Goal: Task Accomplishment & Management: Manage account settings

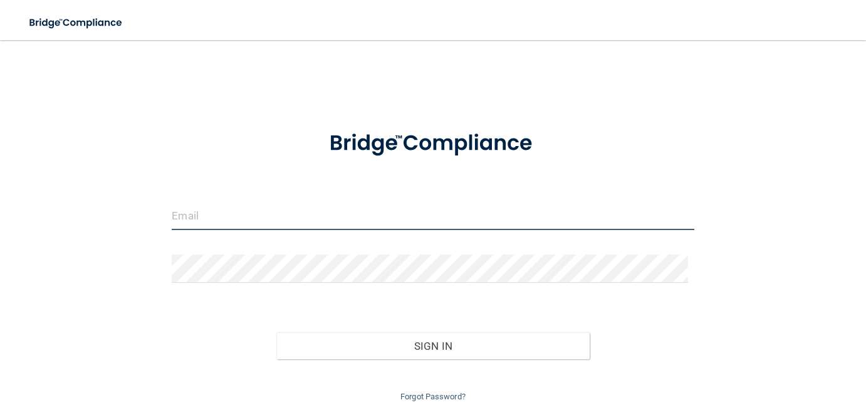
click at [263, 222] on input "email" at bounding box center [433, 216] width 522 height 28
type input "[EMAIL_ADDRESS][DOMAIN_NAME]"
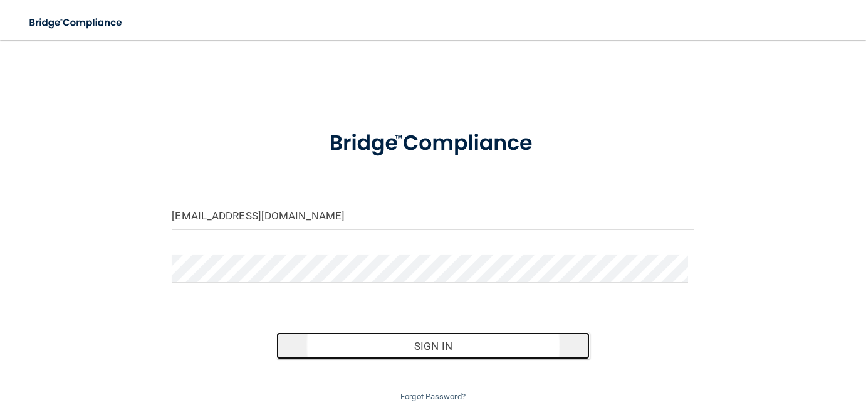
click at [414, 349] on button "Sign In" at bounding box center [432, 346] width 313 height 28
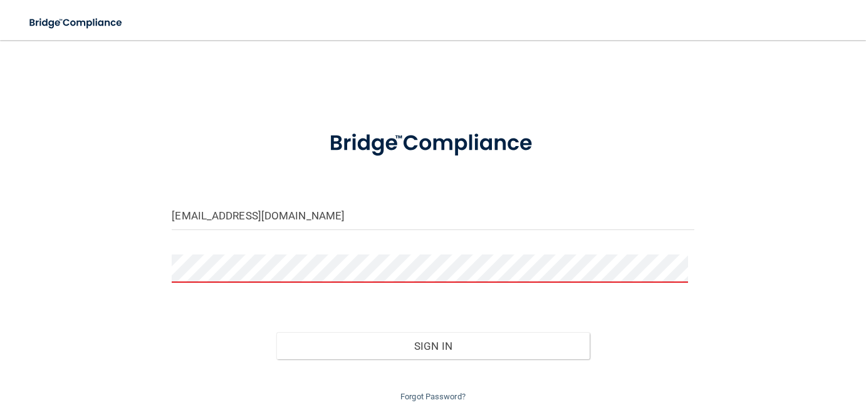
click at [276, 332] on button "Sign In" at bounding box center [432, 346] width 313 height 28
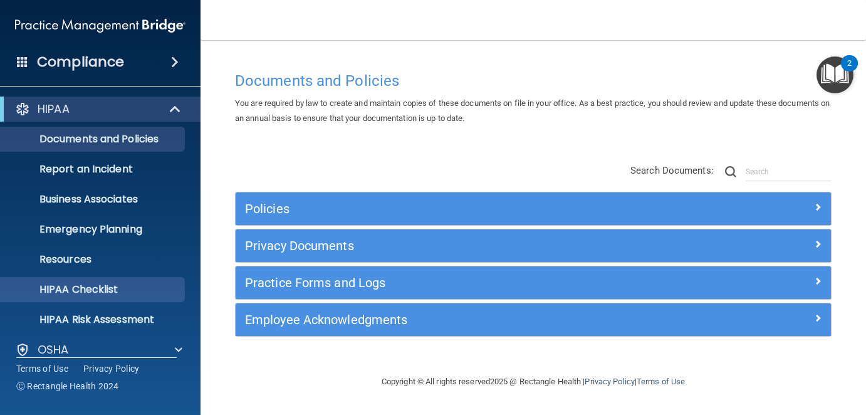
scroll to position [104, 0]
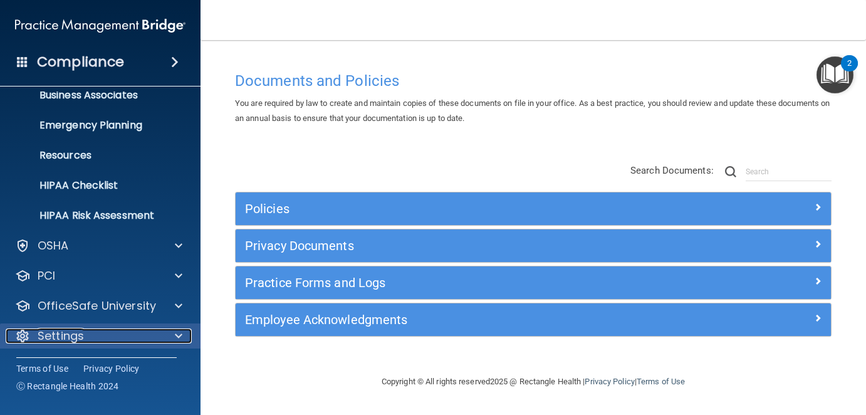
click at [70, 328] on p "Settings" at bounding box center [61, 335] width 46 height 15
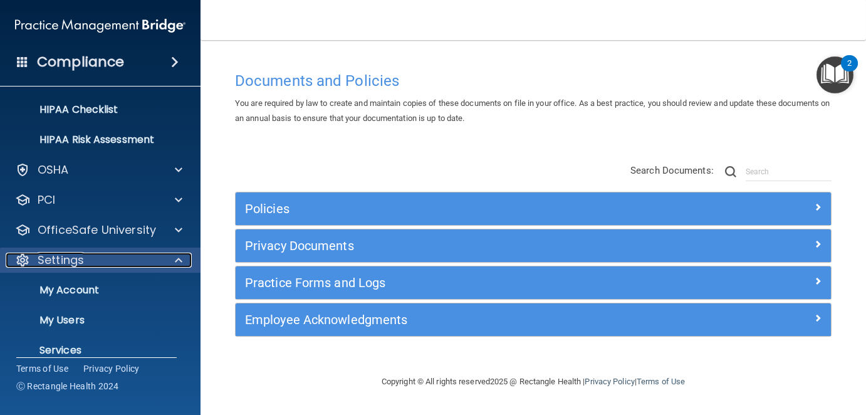
scroll to position [224, 0]
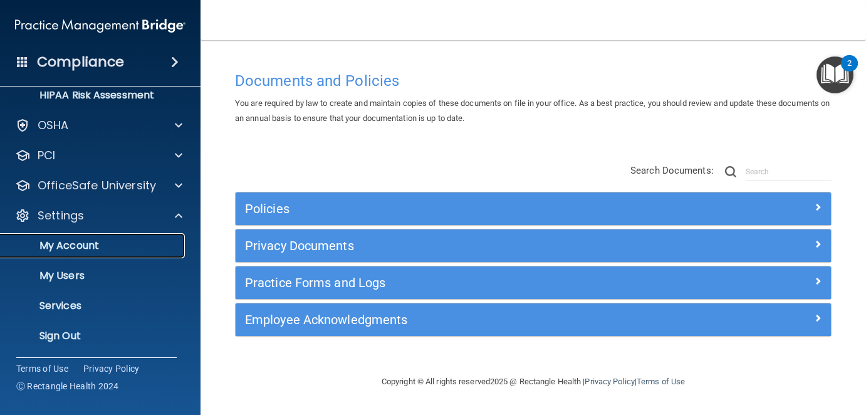
click at [80, 236] on link "My Account" at bounding box center [85, 245] width 197 height 25
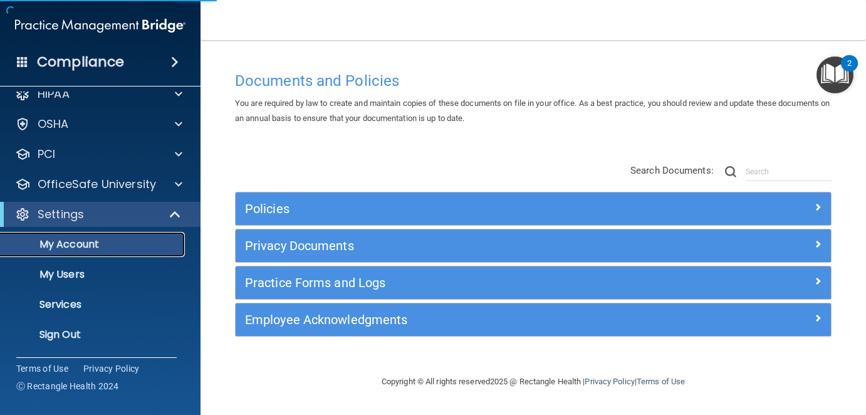
scroll to position [14, 0]
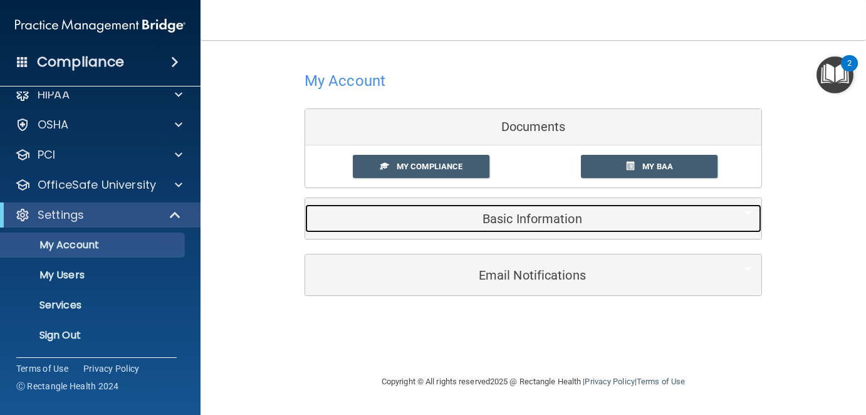
click at [555, 217] on h5 "Basic Information" at bounding box center [514, 219] width 399 height 14
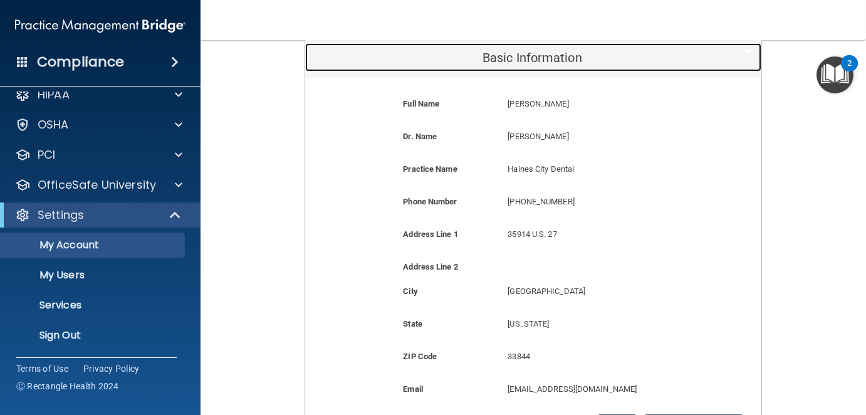
scroll to position [188, 0]
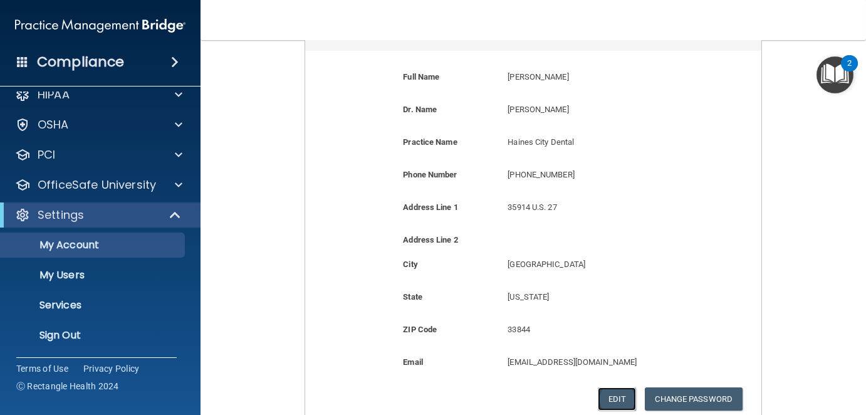
click at [617, 394] on button "Edit" at bounding box center [617, 398] width 38 height 23
select select "9"
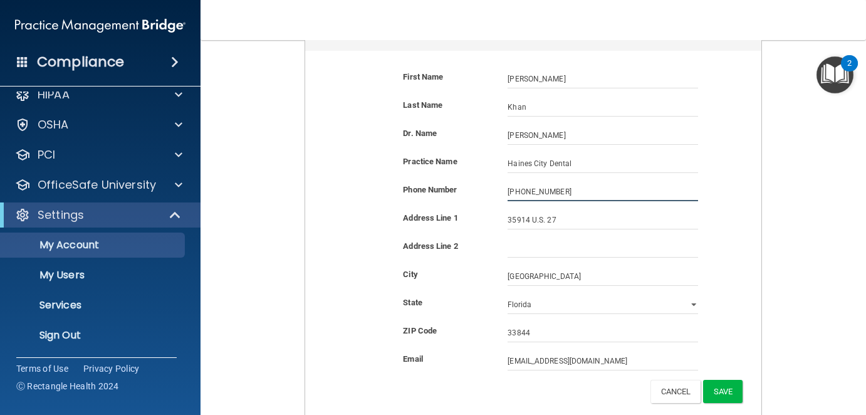
drag, startPoint x: 571, startPoint y: 186, endPoint x: 433, endPoint y: 173, distance: 139.1
click at [433, 173] on form "First Name Sohail Khan Sohail Last Name Khan Dr. Name Sohail Khan Sohail Khan P…" at bounding box center [533, 236] width 437 height 352
type input "(863) 422-8338"
click at [572, 223] on input "35914 U.S. 27" at bounding box center [603, 220] width 190 height 19
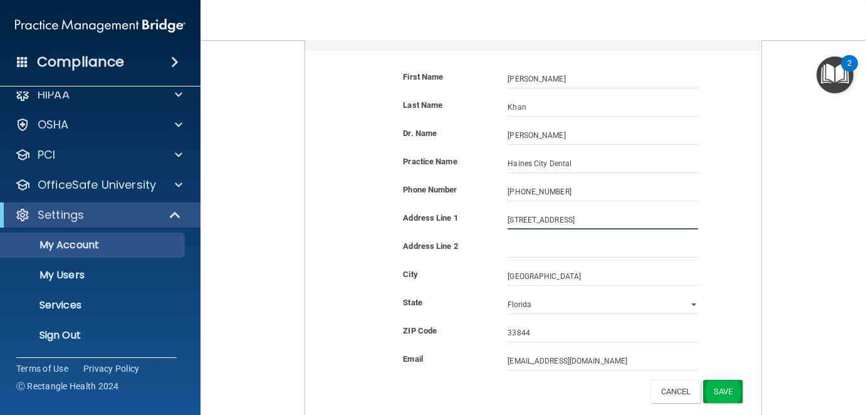
type input "35914 U.S. 27 Suite 2B"
click at [721, 387] on button "Save" at bounding box center [722, 391] width 39 height 23
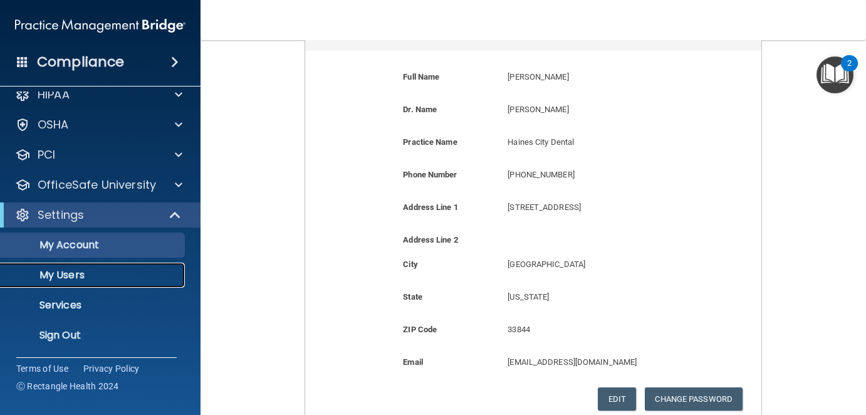
click at [58, 274] on p "My Users" at bounding box center [93, 275] width 171 height 13
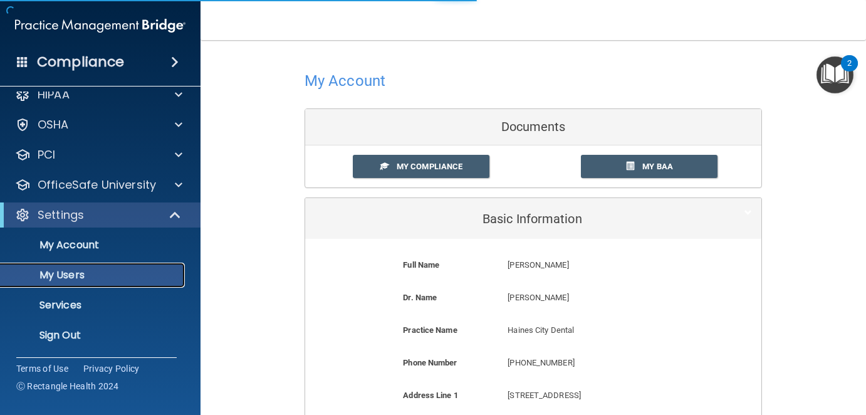
select select "20"
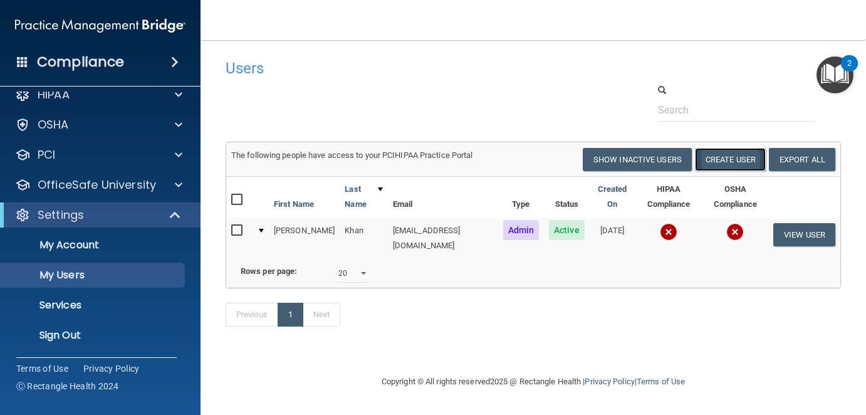
click at [725, 155] on button "Create User" at bounding box center [730, 159] width 71 height 23
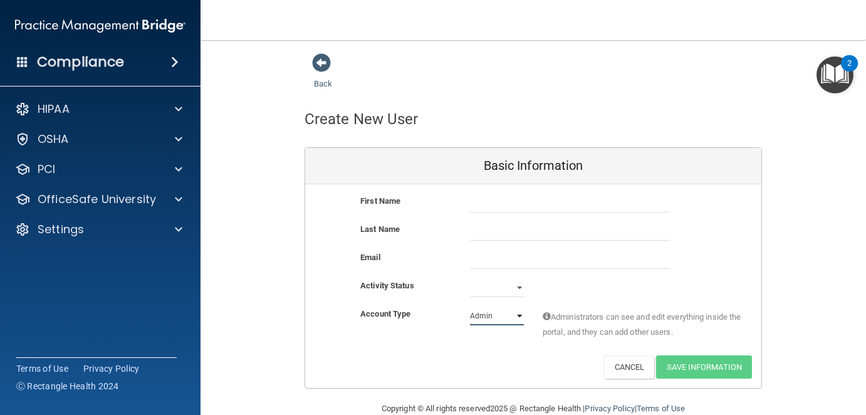
click at [470, 316] on select "Admin Member" at bounding box center [497, 315] width 54 height 19
drag, startPoint x: 506, startPoint y: 204, endPoint x: 504, endPoint y: 187, distance: 16.3
click at [504, 187] on div "First Name Last Name Email Activity Status Active Inactive Account Type Practic…" at bounding box center [533, 286] width 456 height 204
click at [324, 68] on span at bounding box center [321, 62] width 19 height 19
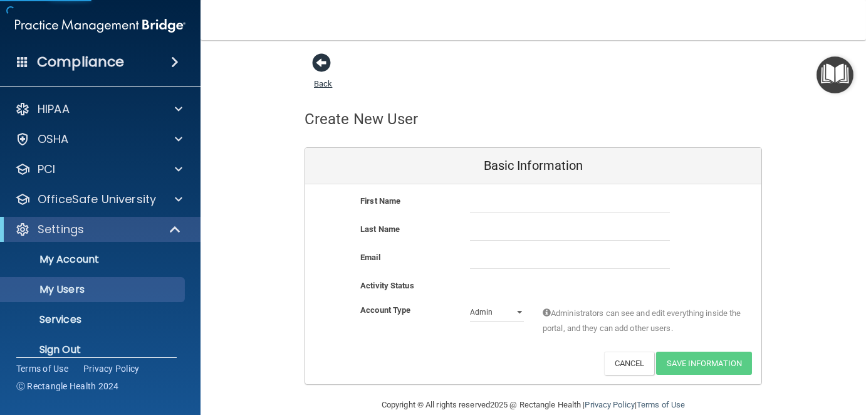
select select "20"
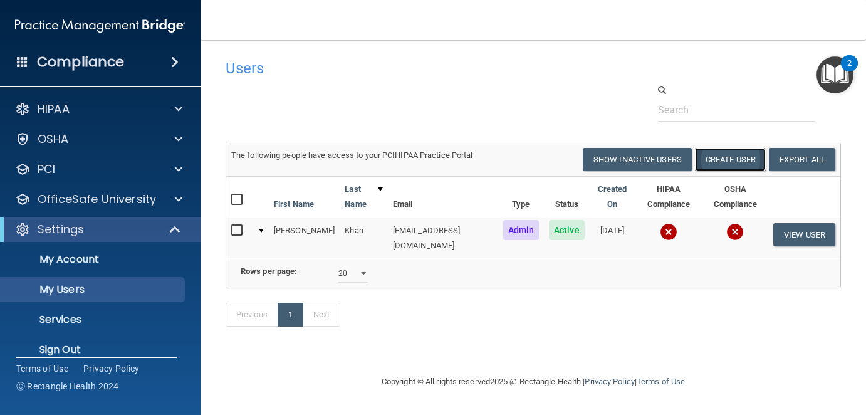
click at [732, 157] on button "Create User" at bounding box center [730, 159] width 71 height 23
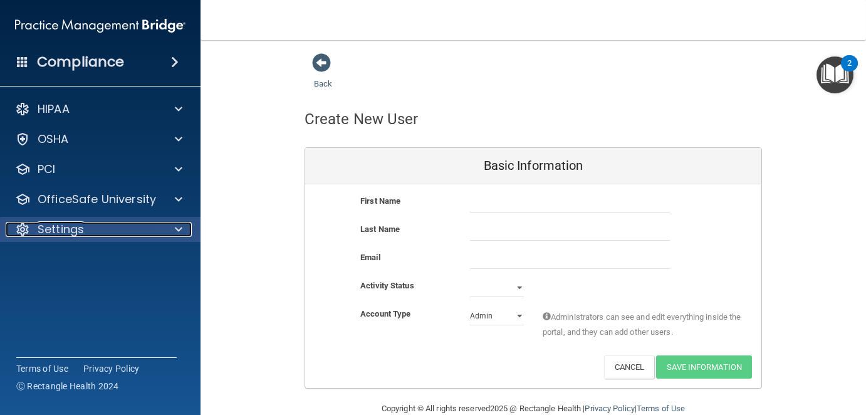
click at [123, 234] on div "Settings" at bounding box center [83, 229] width 155 height 15
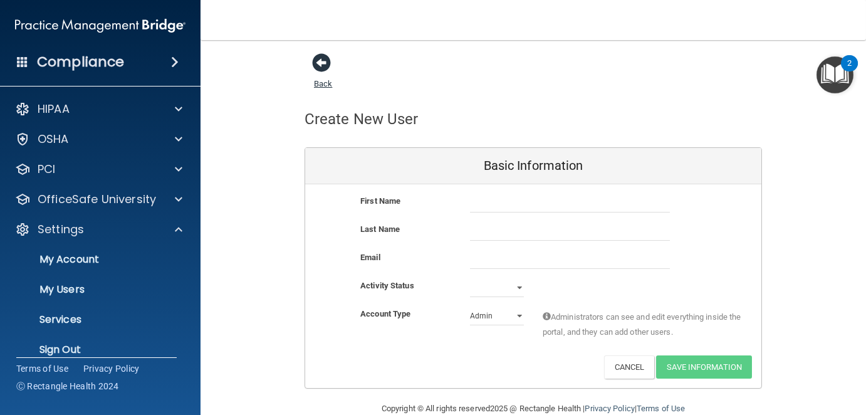
click at [314, 69] on span at bounding box center [321, 62] width 19 height 19
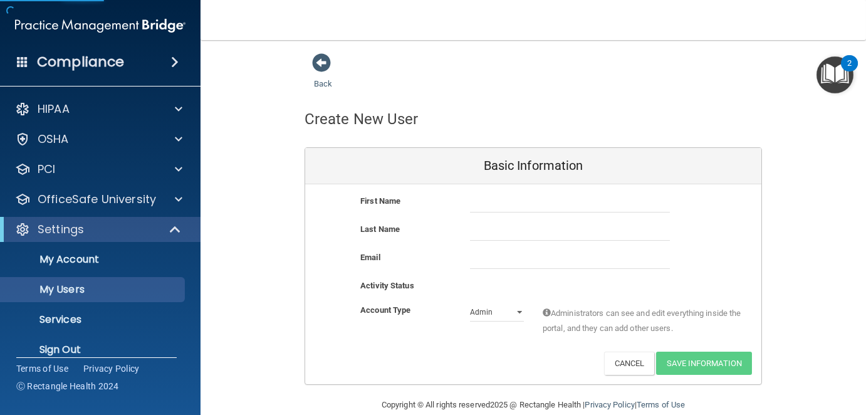
select select "20"
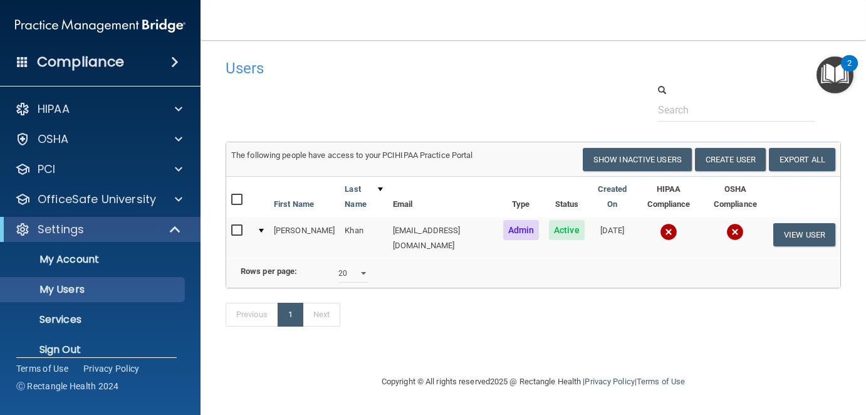
click at [660, 232] on img at bounding box center [669, 232] width 18 height 18
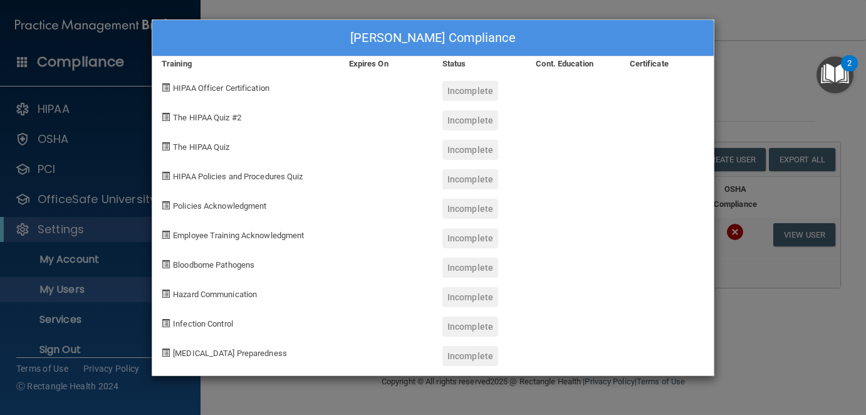
click at [751, 113] on div "Sohail Khan's Compliance Training Expires On Status Cont. Education Certificate…" at bounding box center [433, 207] width 866 height 415
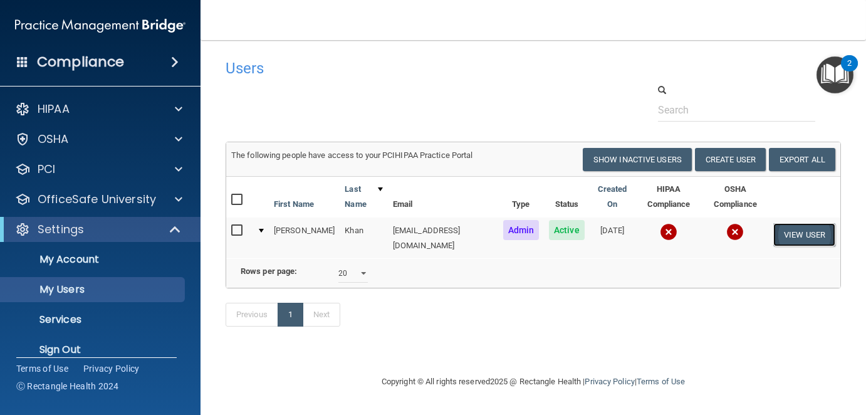
click at [803, 232] on button "View User" at bounding box center [804, 234] width 62 height 23
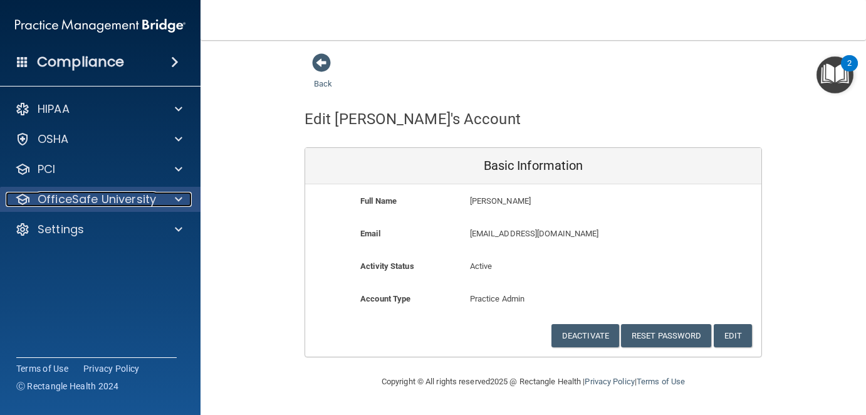
click at [85, 201] on p "OfficeSafe University" at bounding box center [97, 199] width 118 height 15
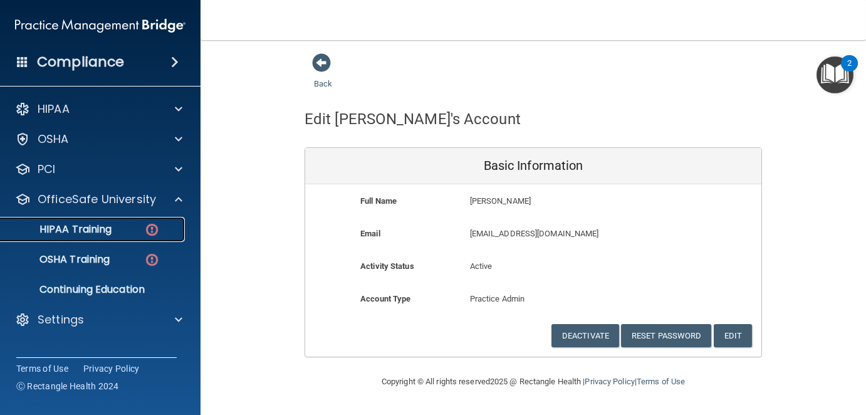
click at [62, 230] on p "HIPAA Training" at bounding box center [59, 229] width 103 height 13
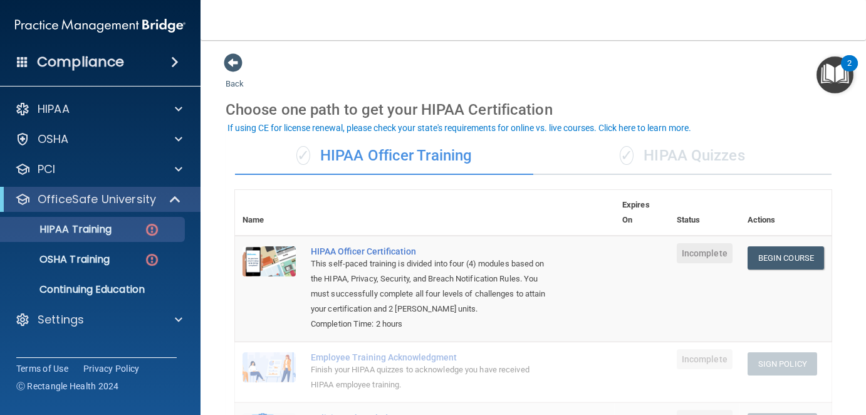
click at [644, 157] on div "✓ HIPAA Quizzes" at bounding box center [682, 156] width 298 height 38
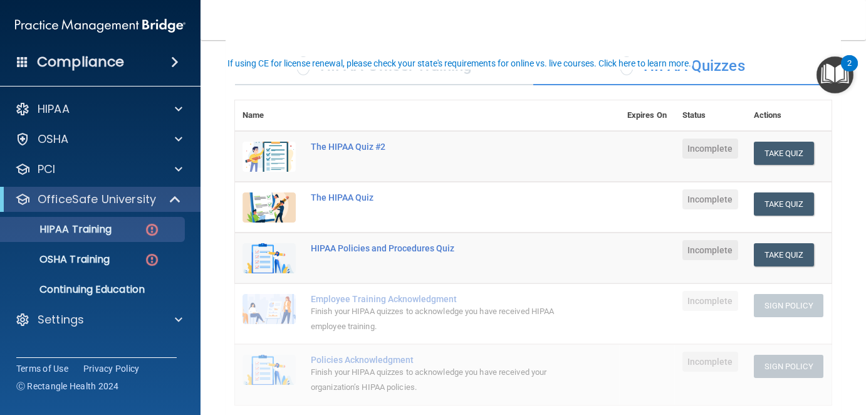
scroll to position [63, 0]
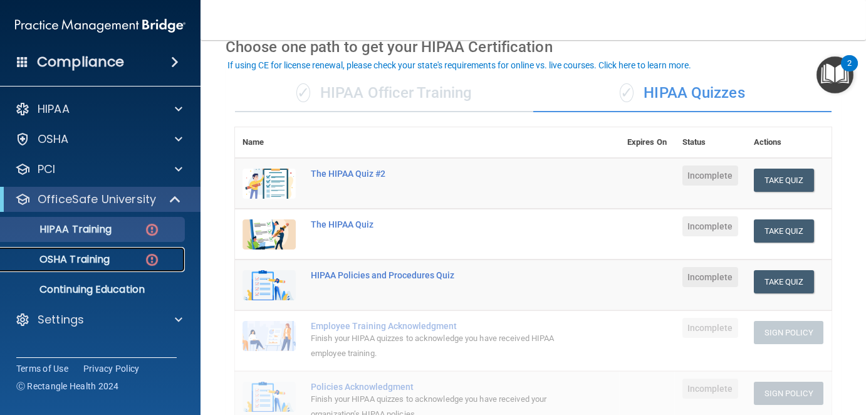
click at [63, 262] on p "OSHA Training" at bounding box center [59, 259] width 102 height 13
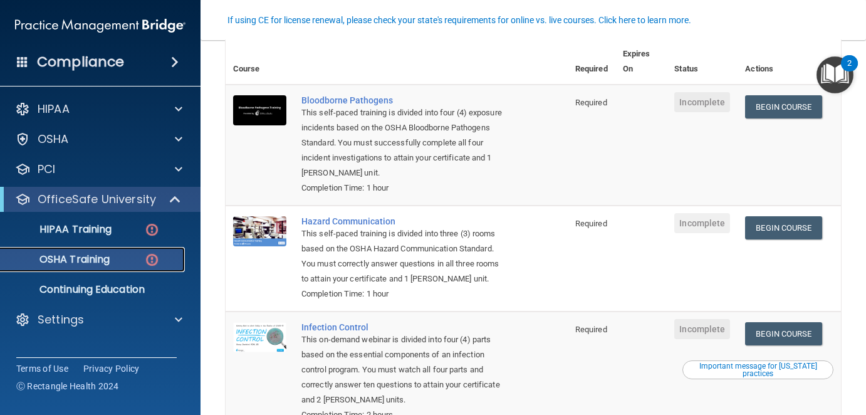
scroll to position [169, 0]
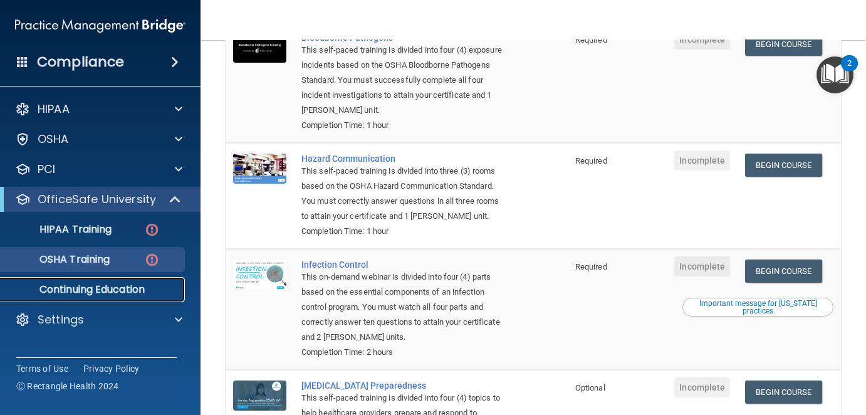
click at [106, 288] on p "Continuing Education" at bounding box center [93, 289] width 171 height 13
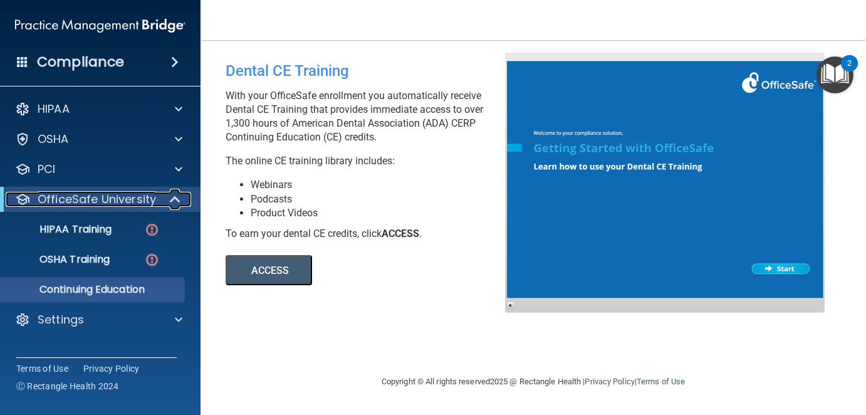
click at [138, 204] on p "OfficeSafe University" at bounding box center [97, 199] width 118 height 15
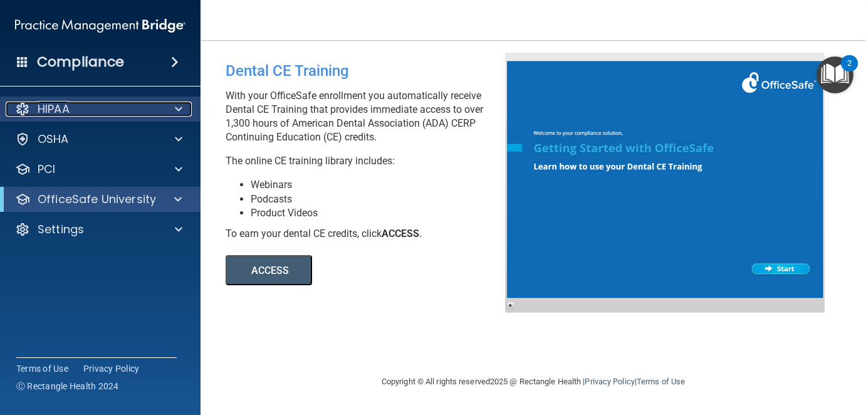
click at [100, 105] on div "HIPAA" at bounding box center [83, 109] width 155 height 15
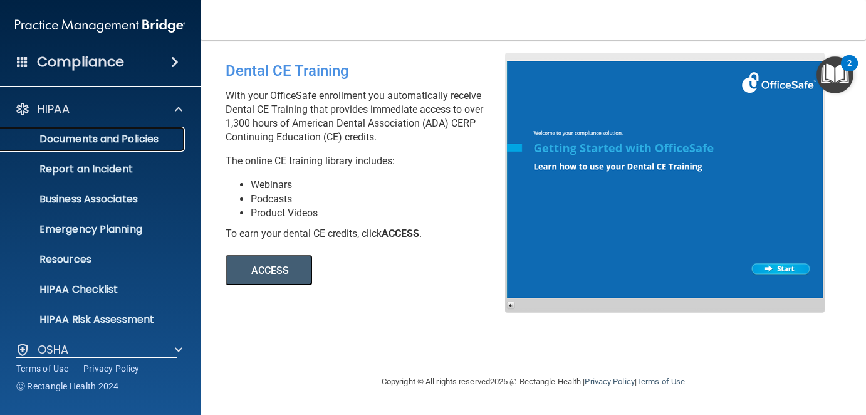
click at [99, 143] on p "Documents and Policies" at bounding box center [93, 139] width 171 height 13
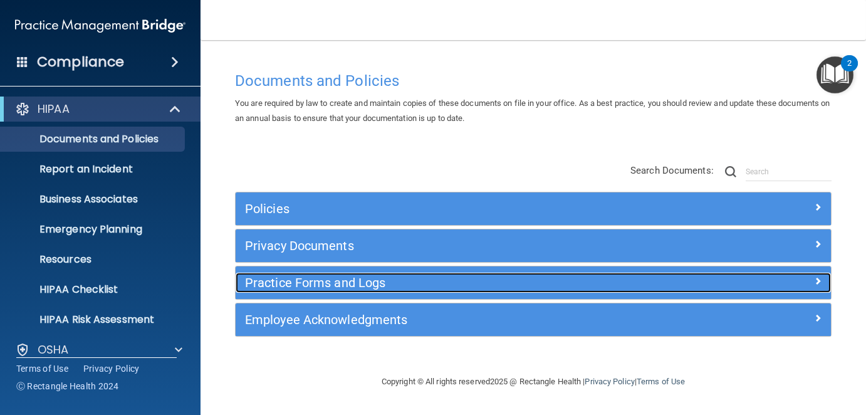
click at [334, 282] on h5 "Practice Forms and Logs" at bounding box center [459, 283] width 428 height 14
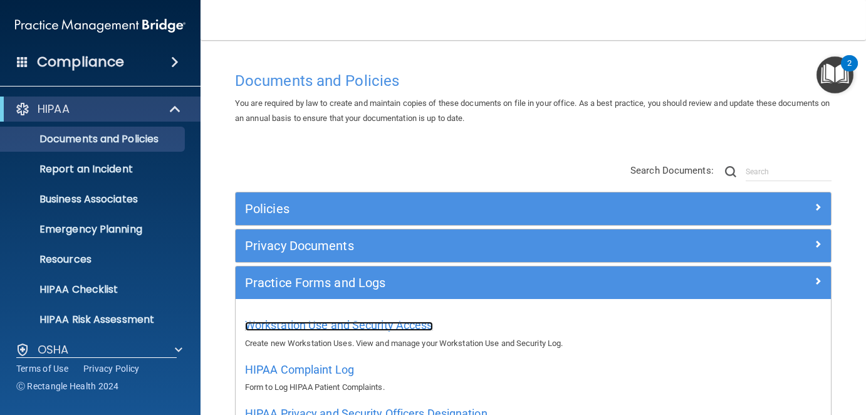
click at [330, 326] on span "Workstation Use and Security Access" at bounding box center [339, 324] width 188 height 13
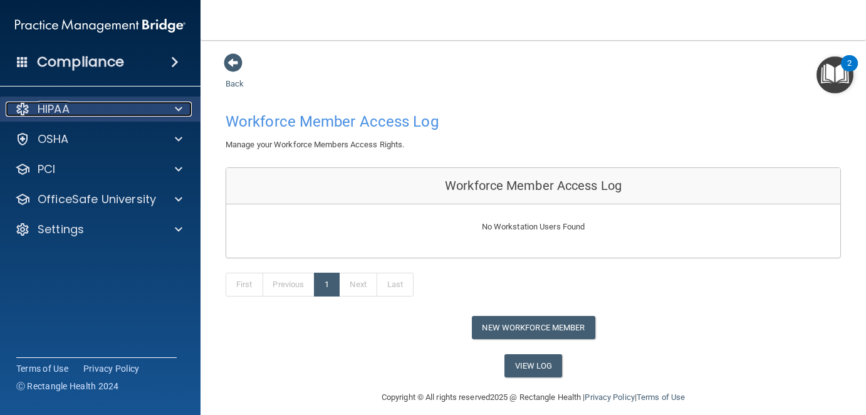
click at [133, 107] on div "HIPAA" at bounding box center [83, 109] width 155 height 15
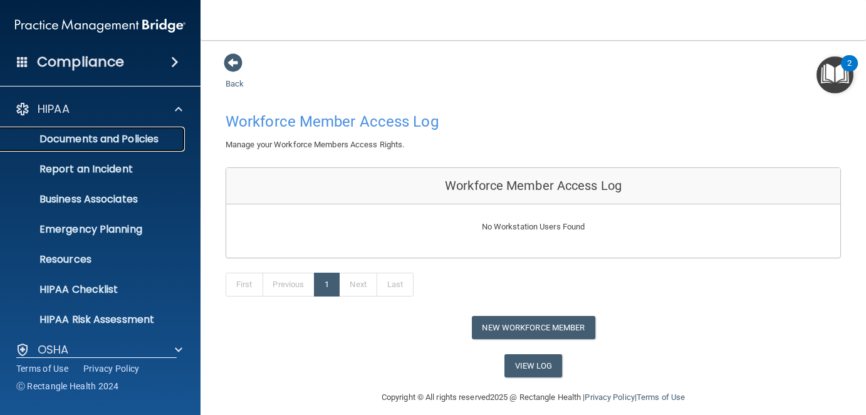
click at [71, 141] on p "Documents and Policies" at bounding box center [93, 139] width 171 height 13
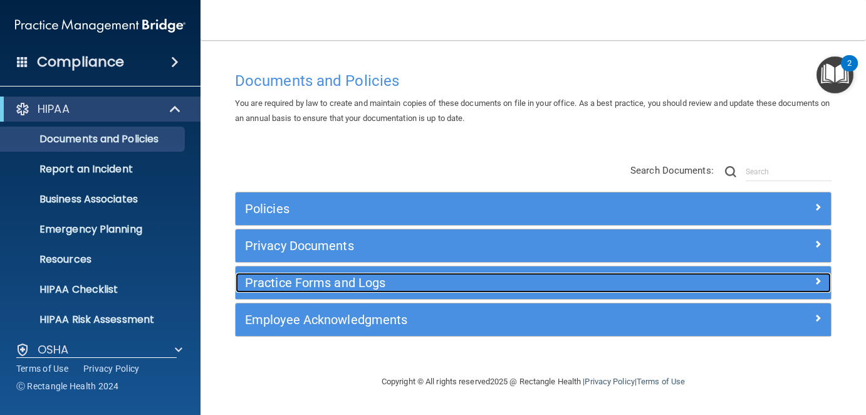
click at [320, 281] on h5 "Practice Forms and Logs" at bounding box center [459, 283] width 428 height 14
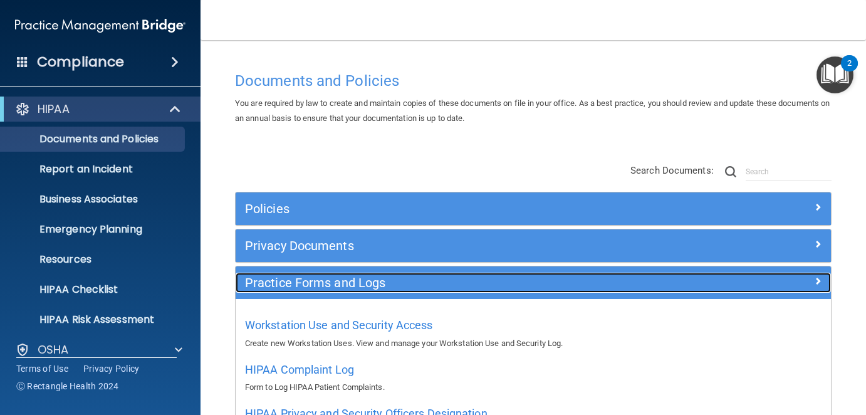
scroll to position [63, 0]
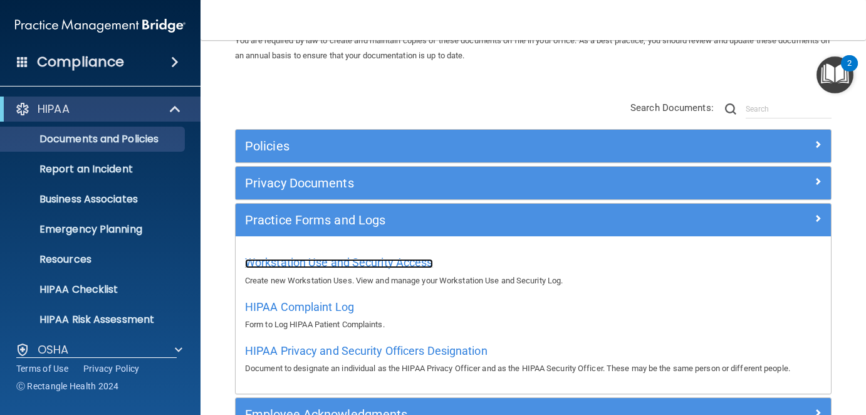
click at [287, 259] on span "Workstation Use and Security Access" at bounding box center [339, 262] width 188 height 13
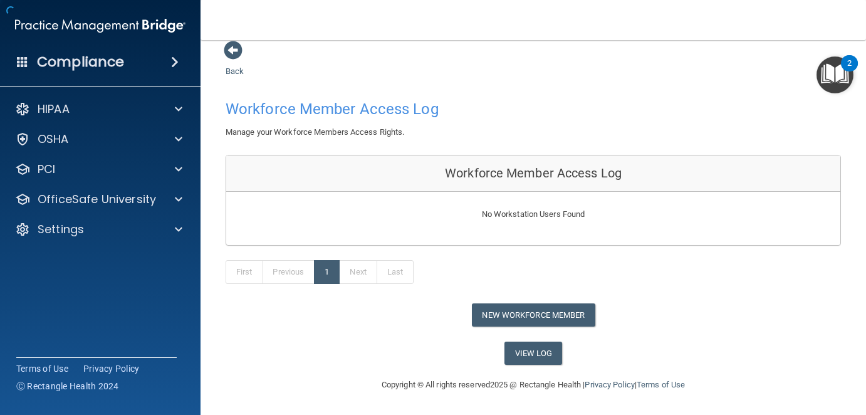
scroll to position [11, 0]
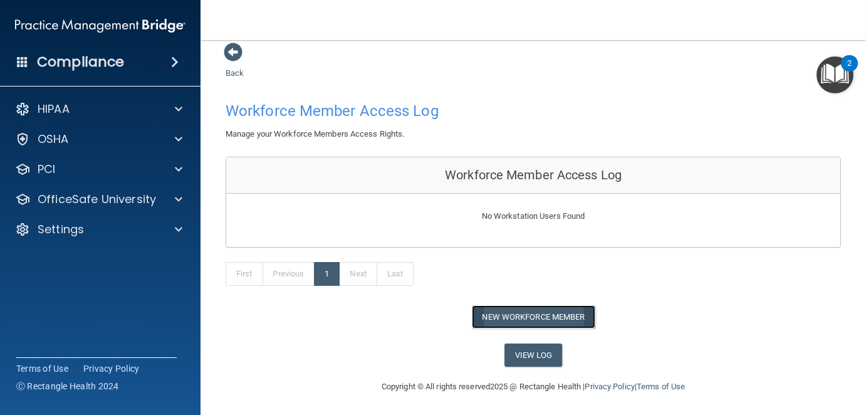
click at [493, 313] on button "New Workforce Member" at bounding box center [533, 316] width 123 height 23
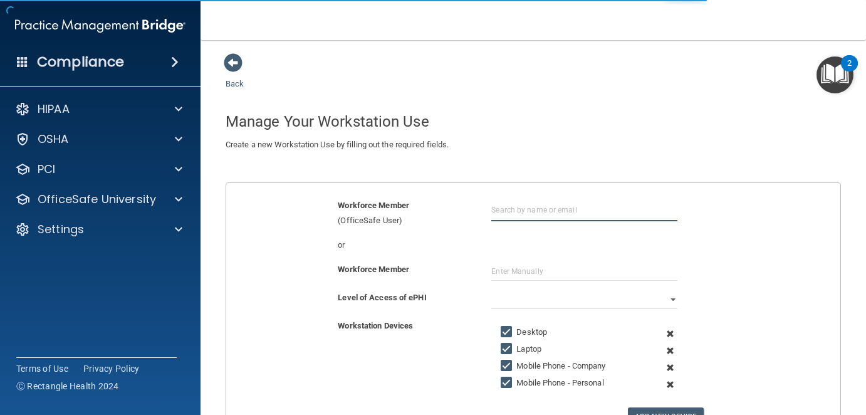
click at [508, 207] on input "text" at bounding box center [584, 209] width 186 height 23
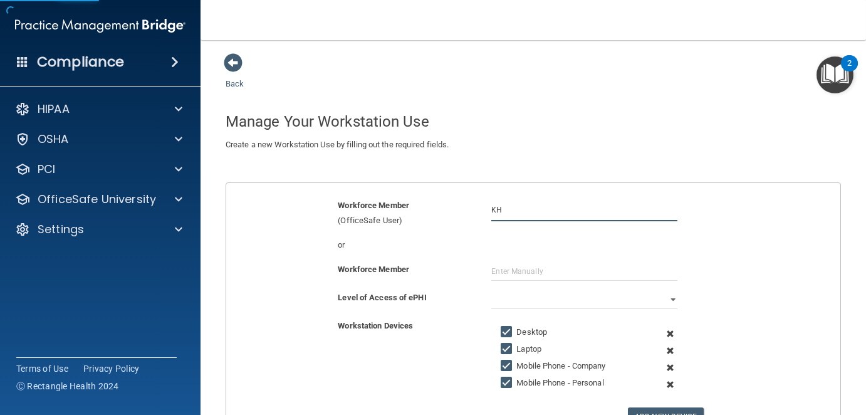
type input "K"
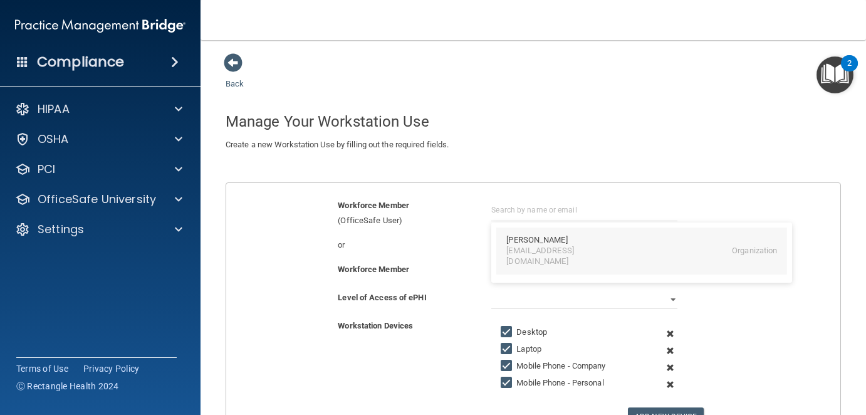
click at [514, 247] on div "[EMAIL_ADDRESS][DOMAIN_NAME]" at bounding box center [560, 256] width 108 height 21
type input "[PERSON_NAME]"
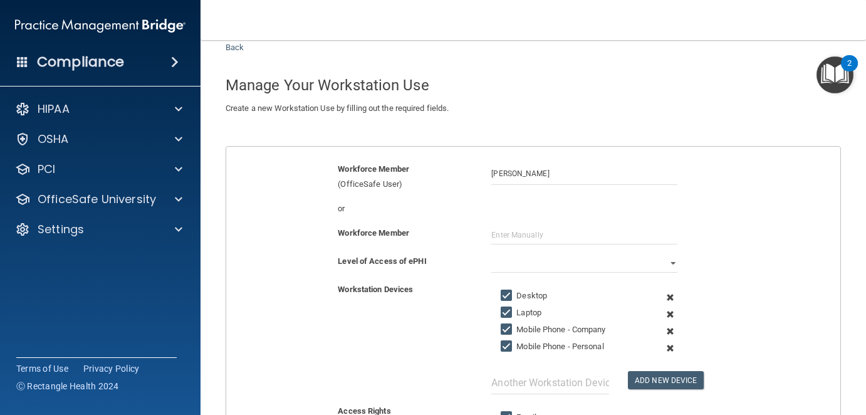
scroll to position [63, 0]
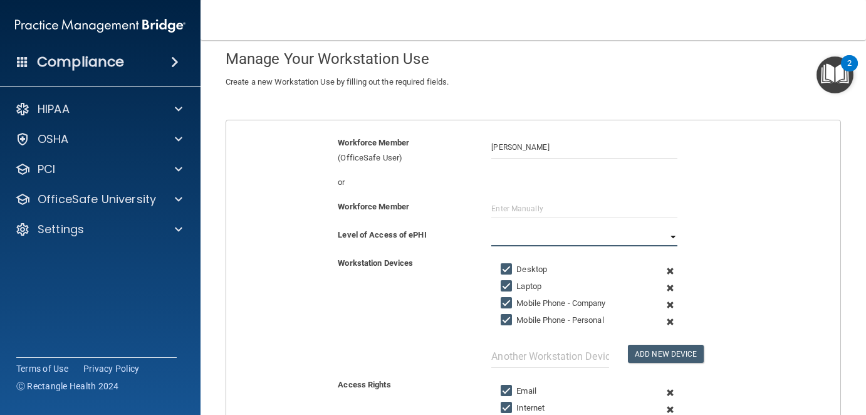
click at [496, 233] on select "Full Limited None" at bounding box center [584, 236] width 186 height 19
click at [491, 227] on select "Full Limited None" at bounding box center [584, 236] width 186 height 19
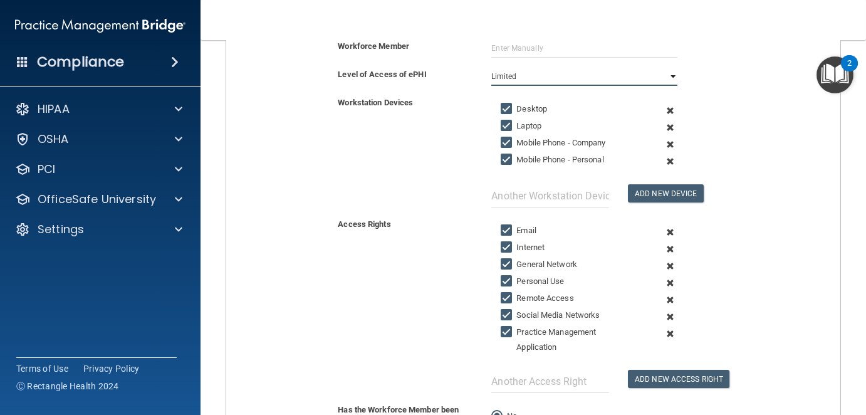
scroll to position [251, 0]
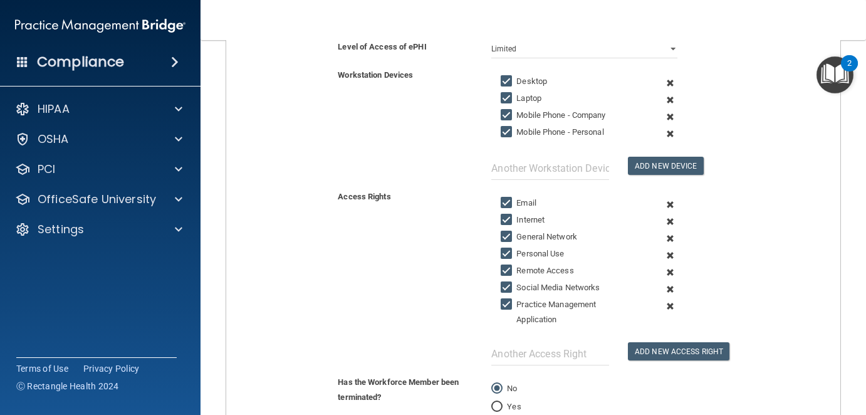
click at [660, 283] on span at bounding box center [670, 289] width 28 height 17
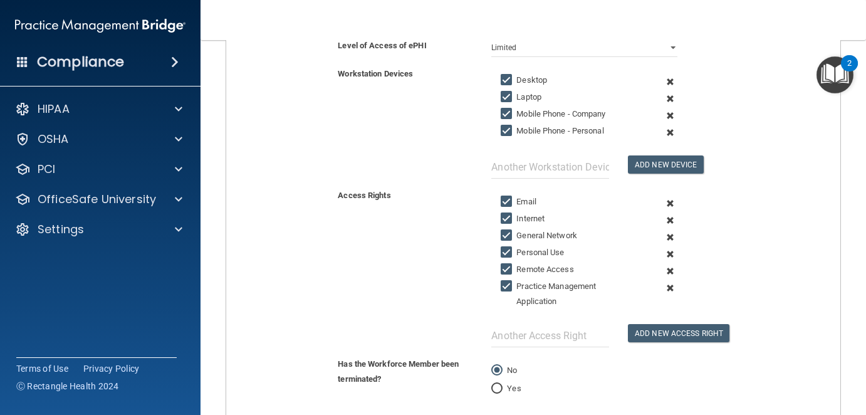
scroll to position [313, 0]
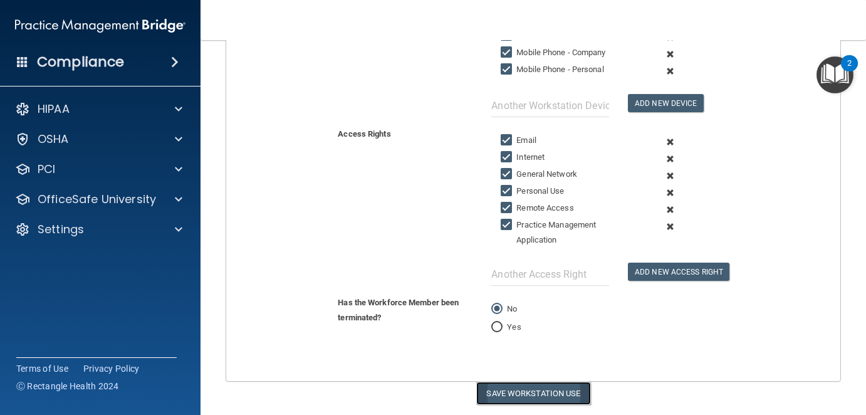
click at [517, 387] on button "Save Workstation Use" at bounding box center [533, 393] width 115 height 23
select select "? string:Full ?"
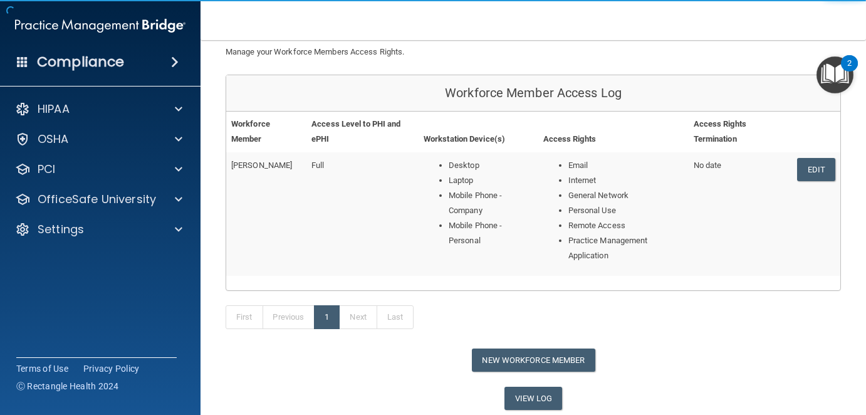
scroll to position [72, 0]
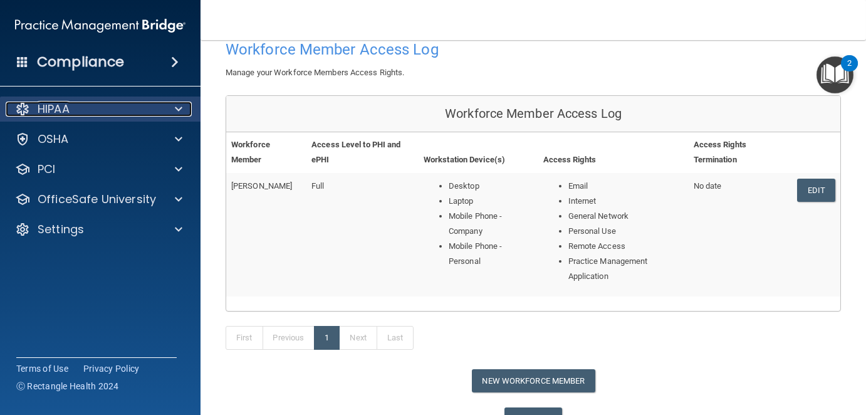
click at [163, 110] on div at bounding box center [176, 109] width 31 height 15
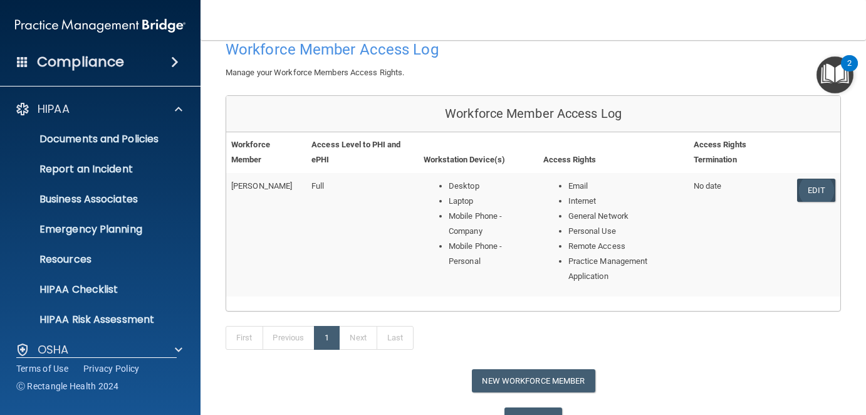
click at [812, 193] on link "Edit" at bounding box center [816, 190] width 38 height 23
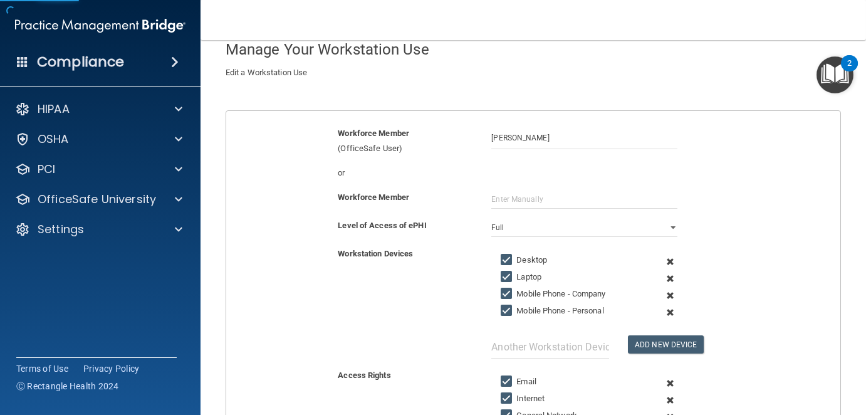
scroll to position [135, 0]
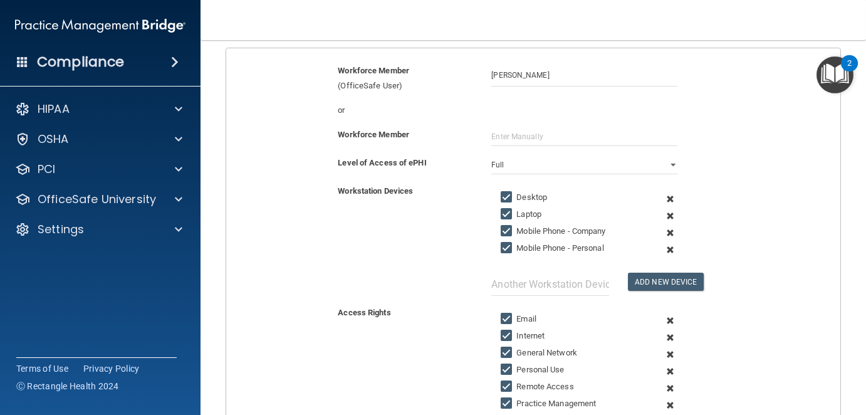
click at [663, 230] on span at bounding box center [670, 232] width 28 height 17
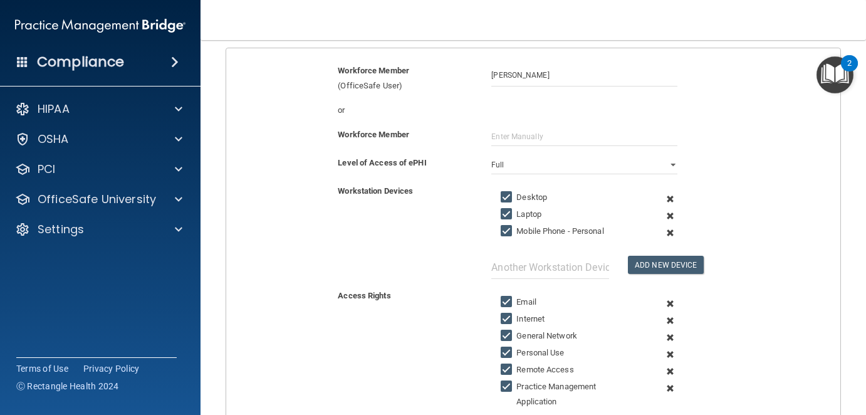
click at [664, 230] on span at bounding box center [670, 232] width 28 height 17
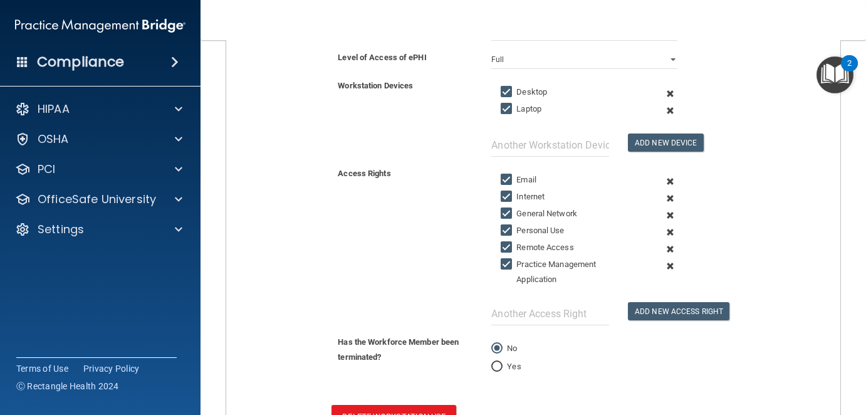
scroll to position [338, 0]
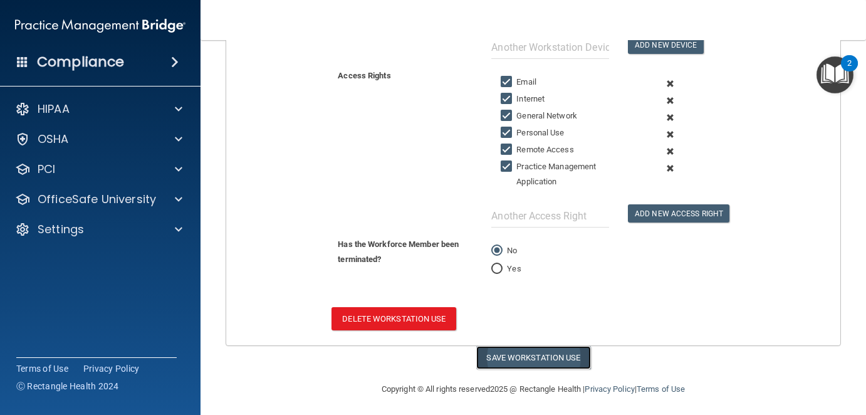
click at [512, 350] on button "Save Workstation Use" at bounding box center [533, 357] width 115 height 23
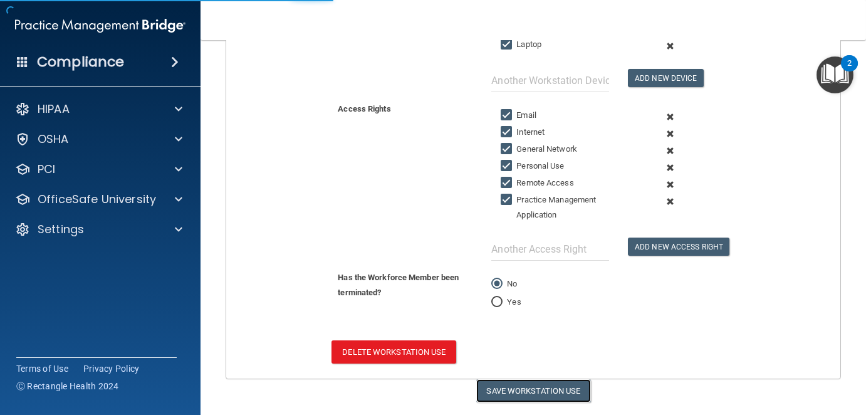
select select "? string:Full ?"
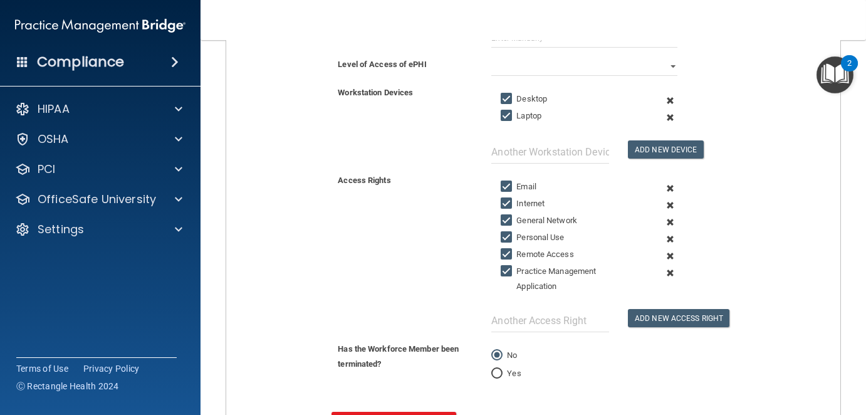
scroll to position [150, 0]
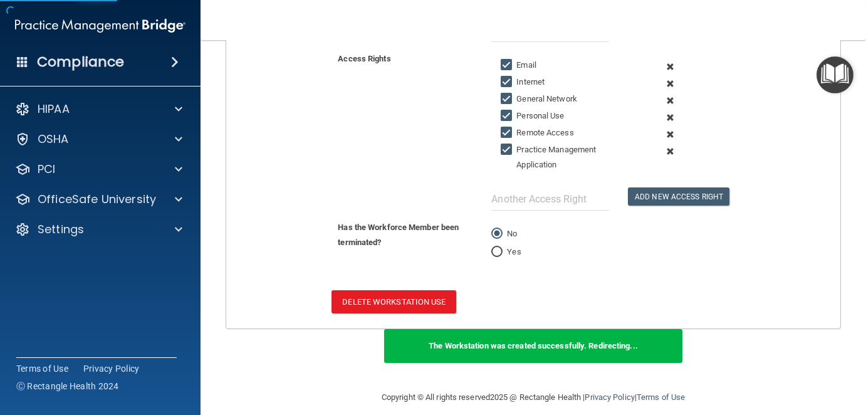
scroll to position [135, 0]
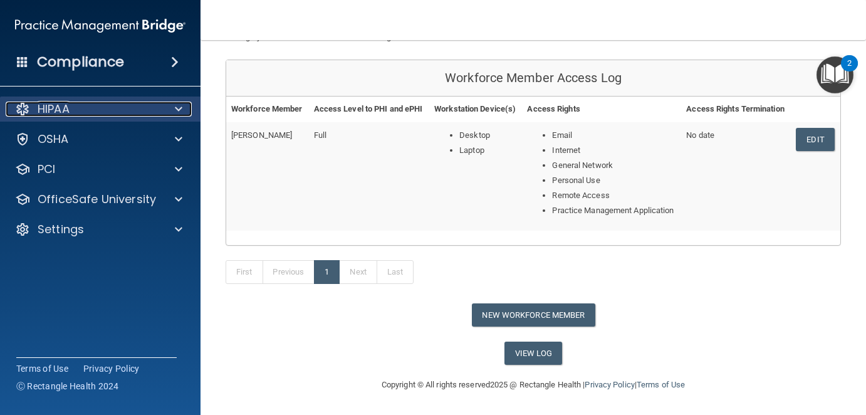
click at [128, 106] on div "HIPAA" at bounding box center [83, 109] width 155 height 15
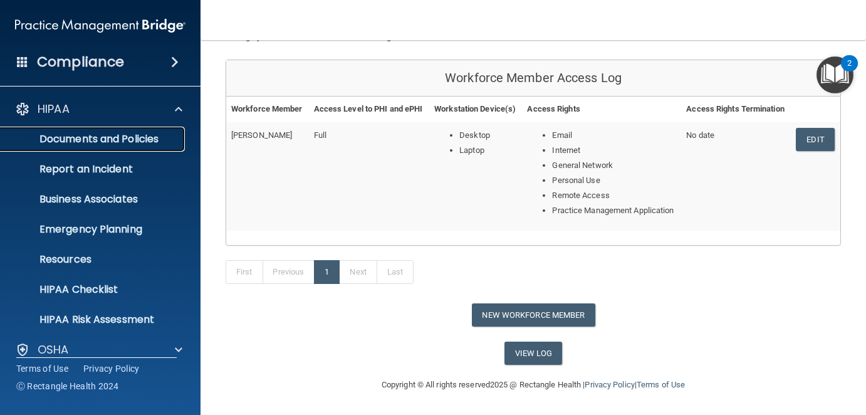
click at [92, 137] on p "Documents and Policies" at bounding box center [93, 139] width 171 height 13
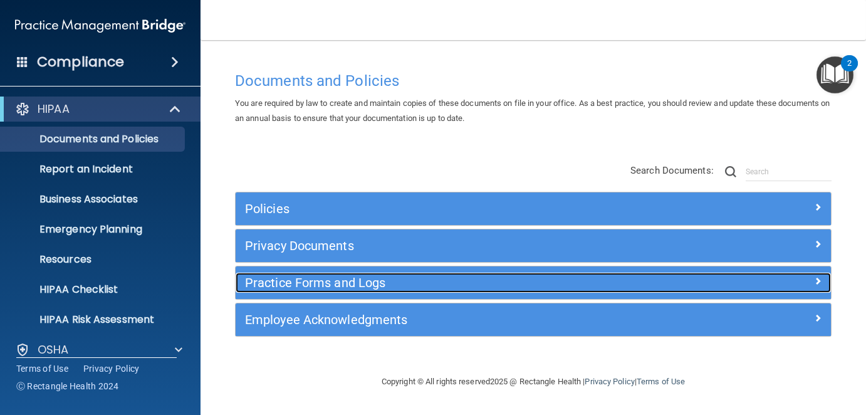
click at [344, 282] on h5 "Practice Forms and Logs" at bounding box center [459, 283] width 428 height 14
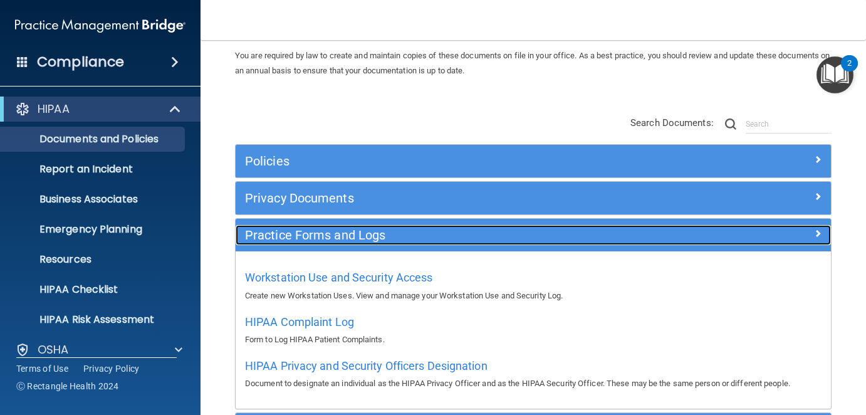
scroll to position [125, 0]
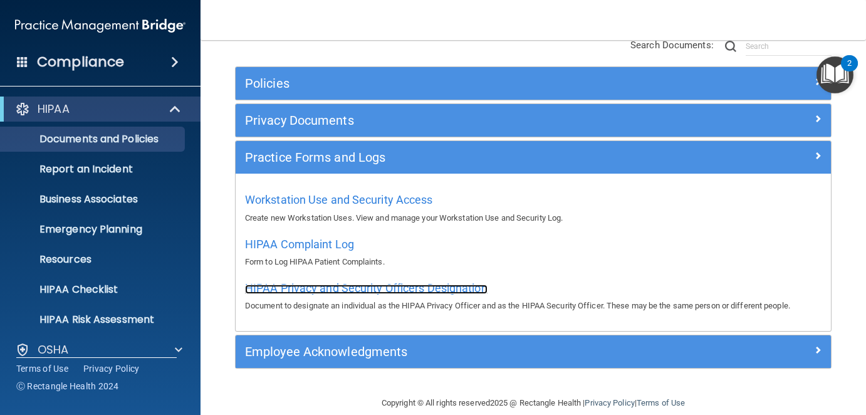
click at [323, 291] on span "HIPAA Privacy and Security Officers Designation" at bounding box center [366, 287] width 242 height 13
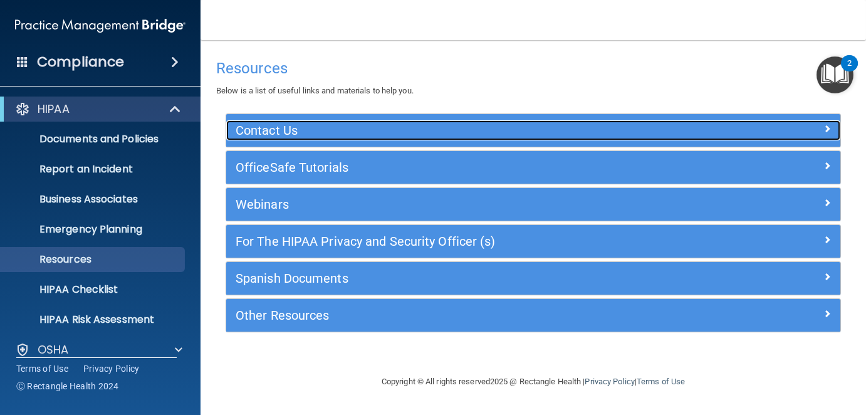
click at [298, 138] on div "Contact Us" at bounding box center [456, 130] width 461 height 20
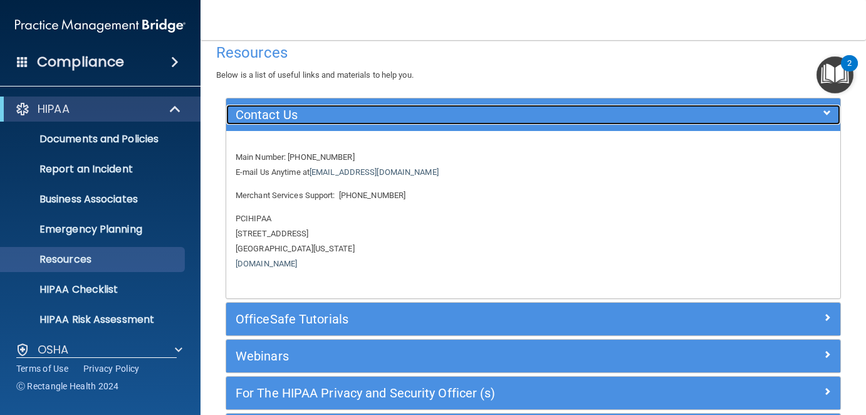
scroll to position [63, 0]
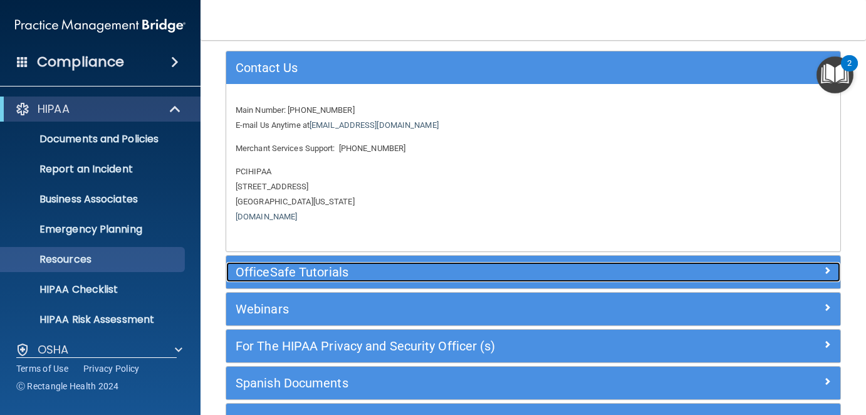
click at [286, 271] on h5 "OfficeSafe Tutorials" at bounding box center [457, 272] width 442 height 14
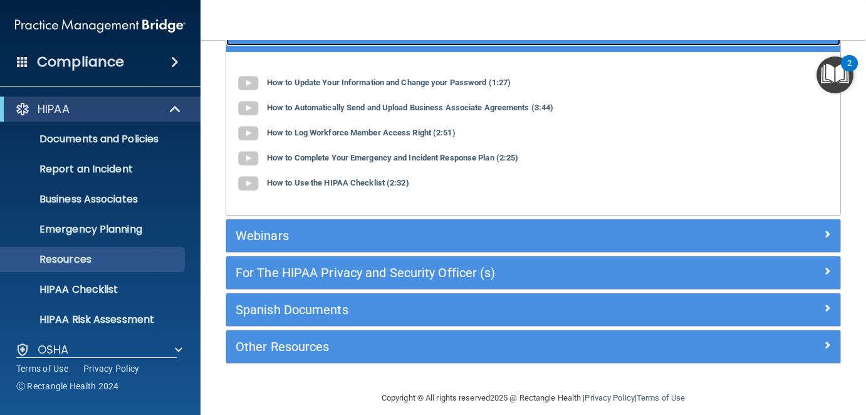
scroll to position [142, 0]
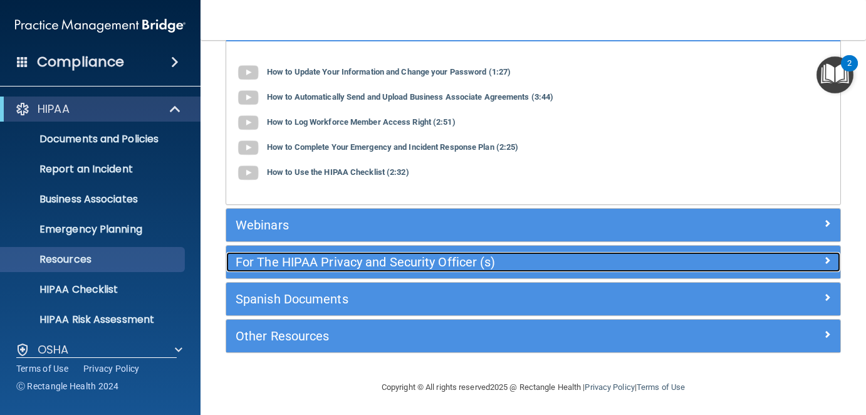
click at [345, 262] on h5 "For The HIPAA Privacy and Security Officer (s)" at bounding box center [457, 262] width 442 height 14
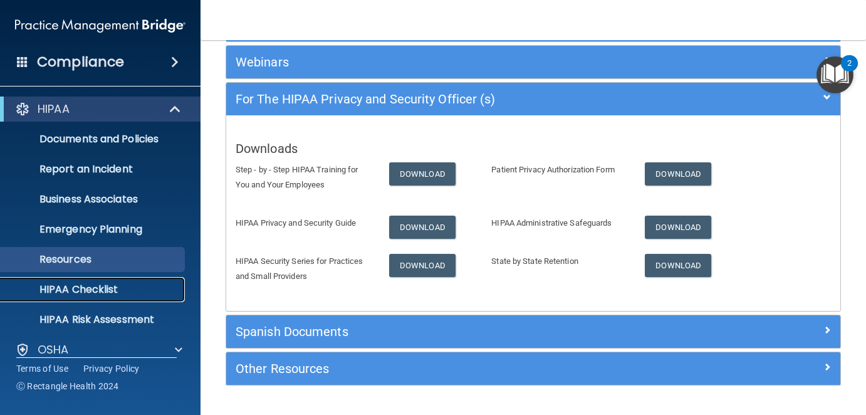
click at [67, 289] on p "HIPAA Checklist" at bounding box center [93, 289] width 171 height 13
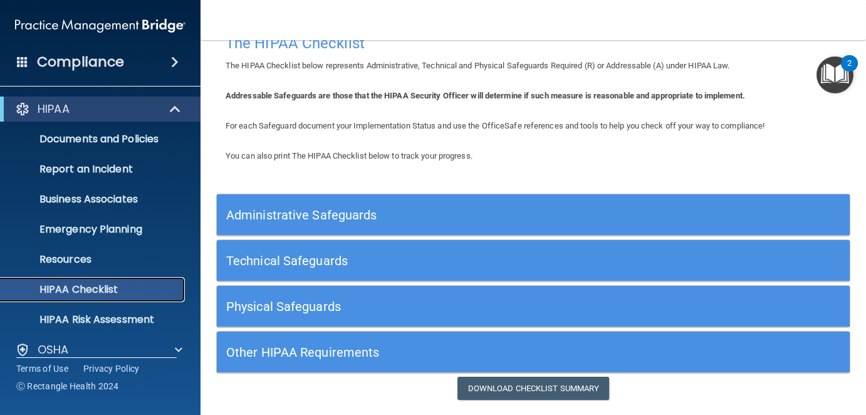
scroll to position [63, 0]
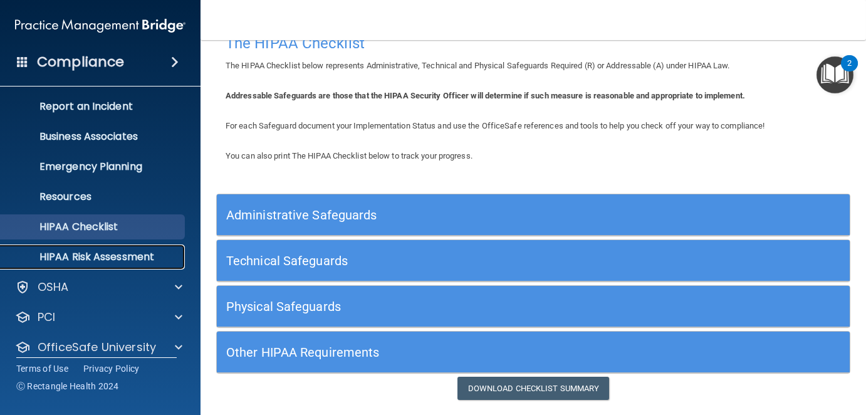
click at [77, 258] on p "HIPAA Risk Assessment" at bounding box center [93, 257] width 171 height 13
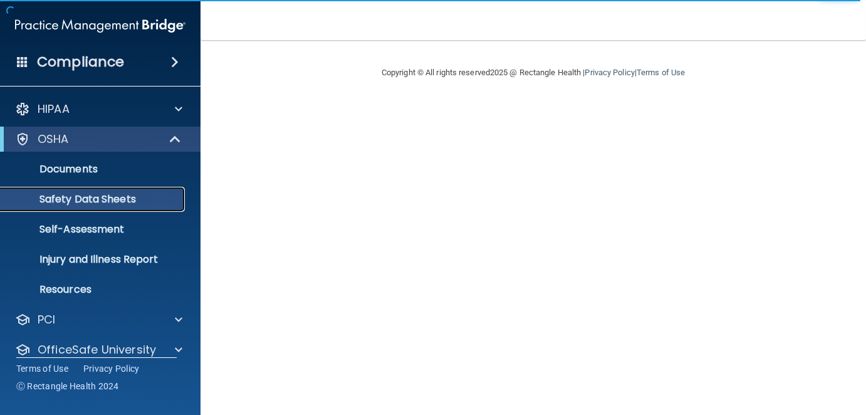
click at [98, 199] on p "Safety Data Sheets" at bounding box center [93, 199] width 171 height 13
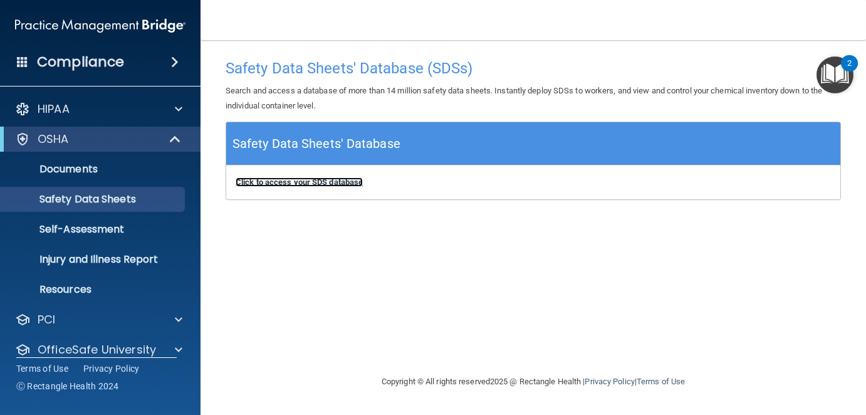
click at [288, 182] on b "Click to access your SDS database" at bounding box center [299, 181] width 127 height 9
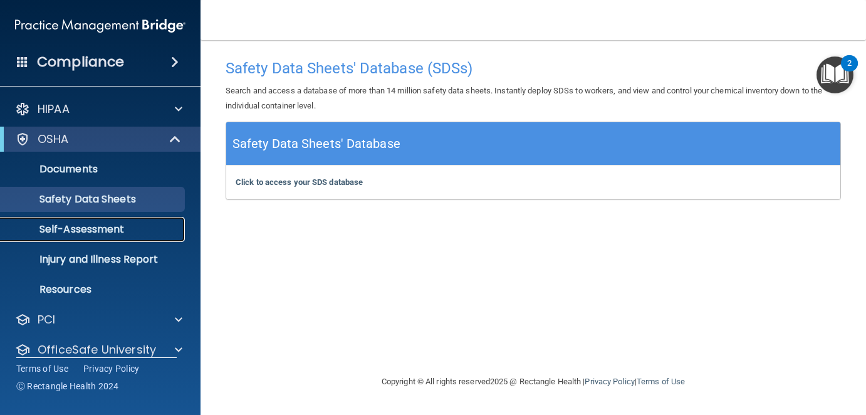
click at [69, 231] on p "Self-Assessment" at bounding box center [93, 229] width 171 height 13
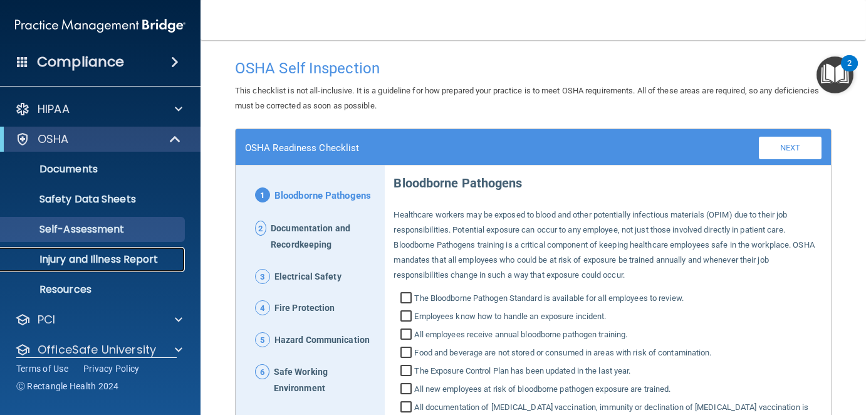
click at [102, 260] on p "Injury and Illness Report" at bounding box center [93, 259] width 171 height 13
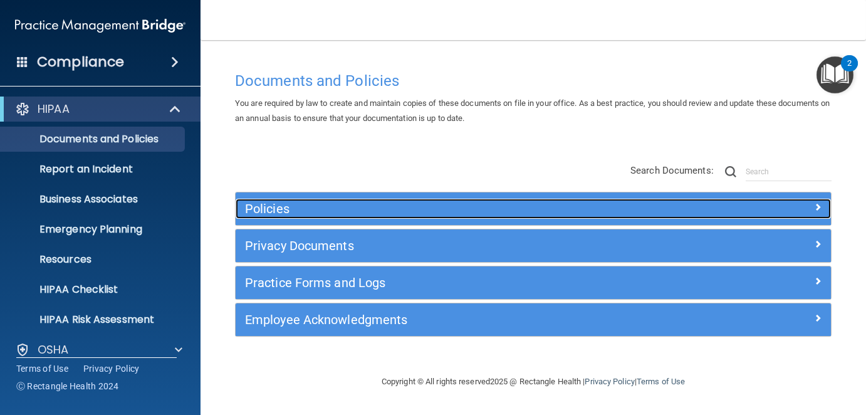
click at [351, 210] on h5 "Policies" at bounding box center [459, 209] width 428 height 14
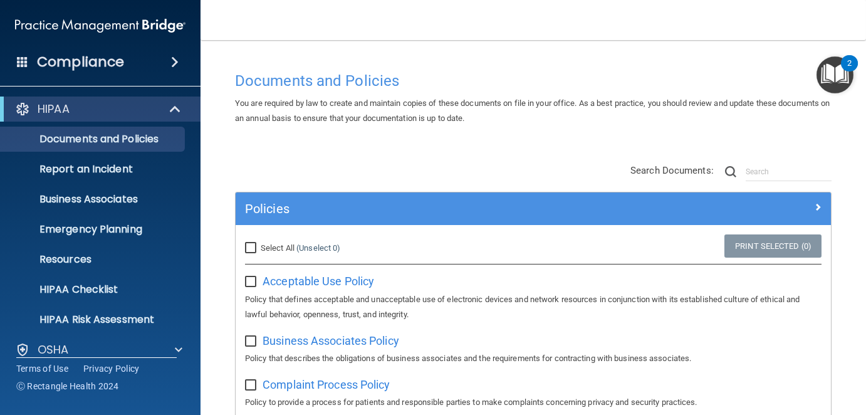
click at [22, 60] on span at bounding box center [22, 61] width 11 height 11
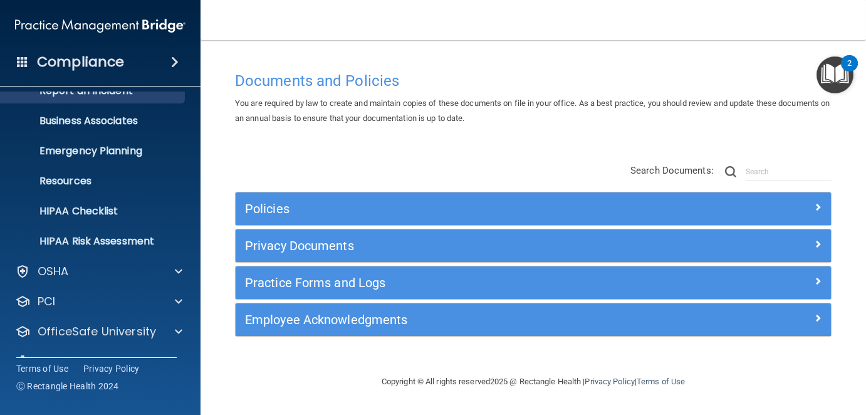
scroll to position [104, 0]
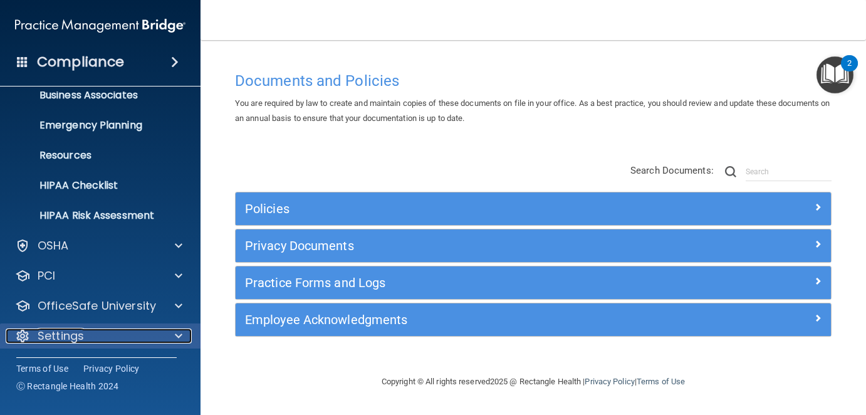
click at [59, 334] on p "Settings" at bounding box center [61, 335] width 46 height 15
click at [71, 330] on p "Settings" at bounding box center [61, 335] width 46 height 15
click at [71, 331] on p "Settings" at bounding box center [61, 335] width 46 height 15
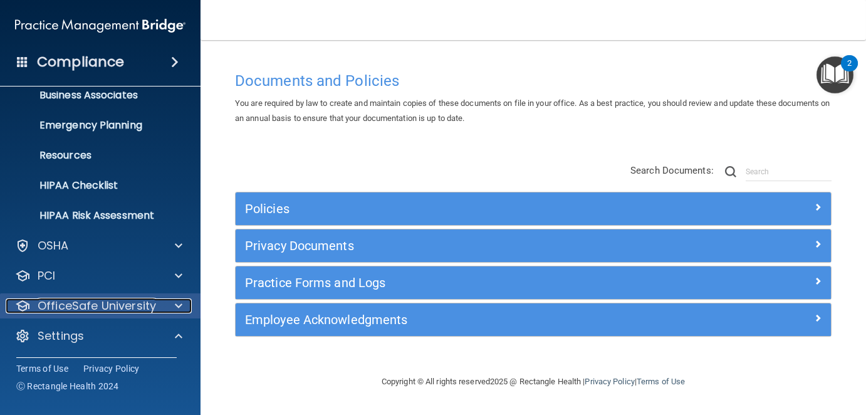
click at [70, 300] on p "OfficeSafe University" at bounding box center [97, 305] width 118 height 15
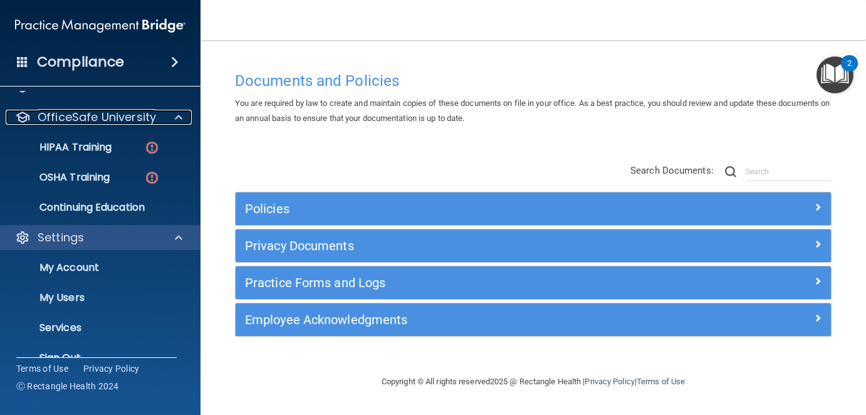
scroll to position [315, 0]
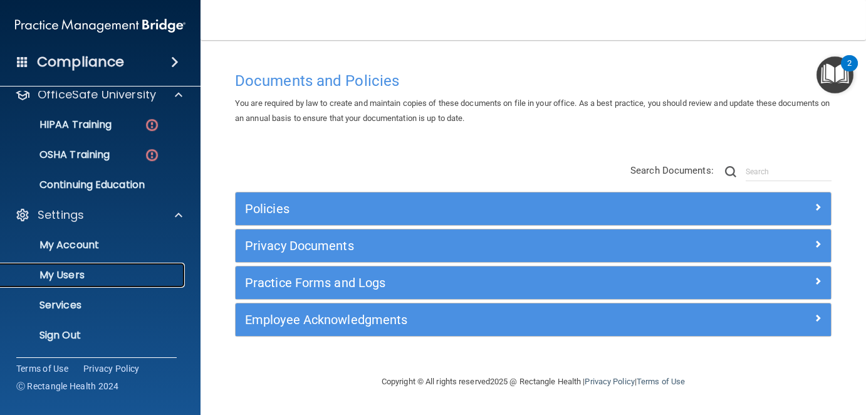
click at [67, 273] on p "My Users" at bounding box center [93, 275] width 171 height 13
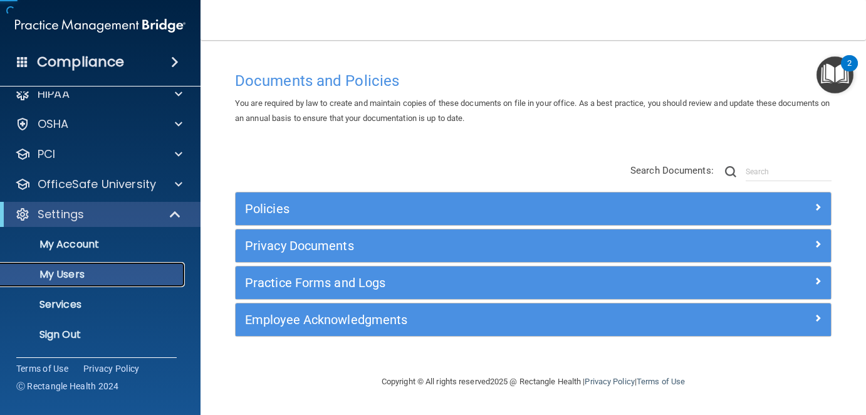
scroll to position [14, 0]
select select "20"
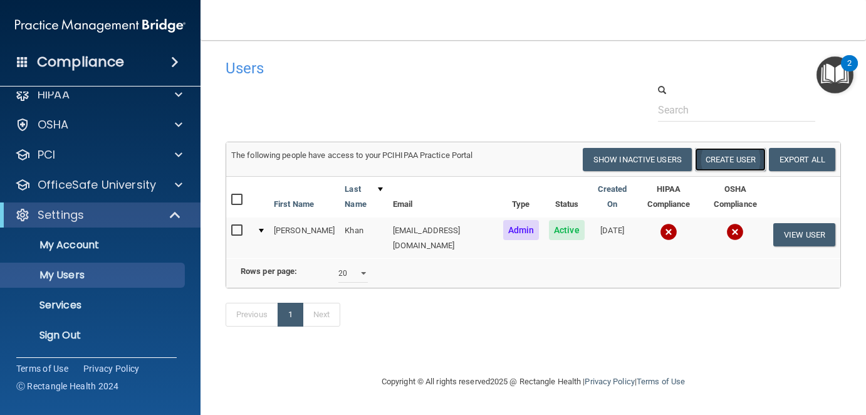
click at [740, 155] on button "Create User" at bounding box center [730, 159] width 71 height 23
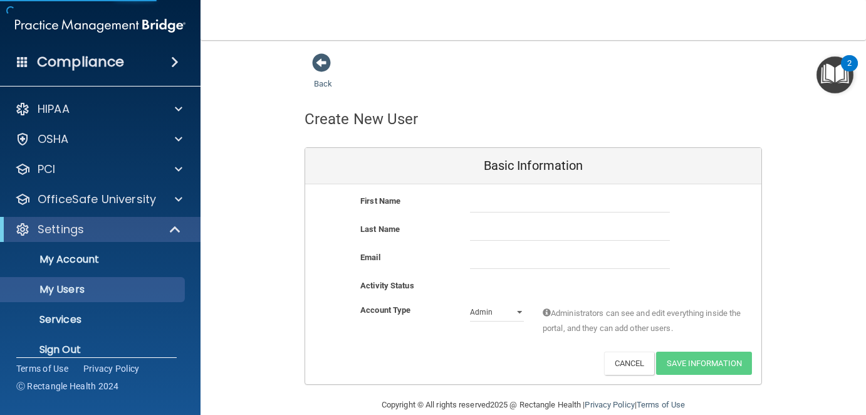
select select "20"
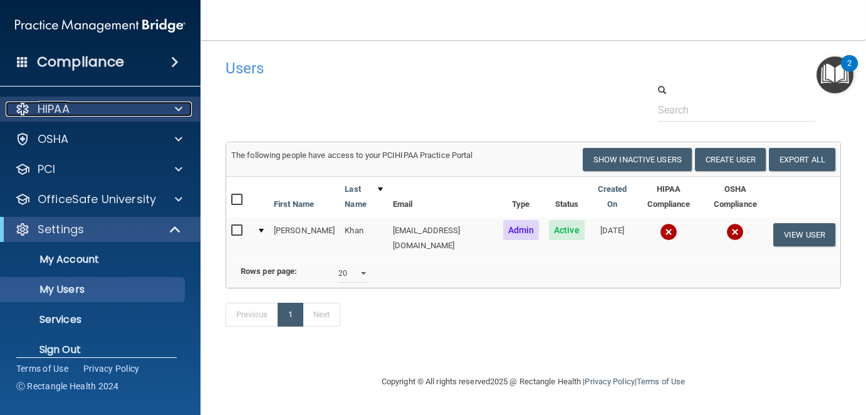
click at [61, 112] on p "HIPAA" at bounding box center [54, 109] width 32 height 15
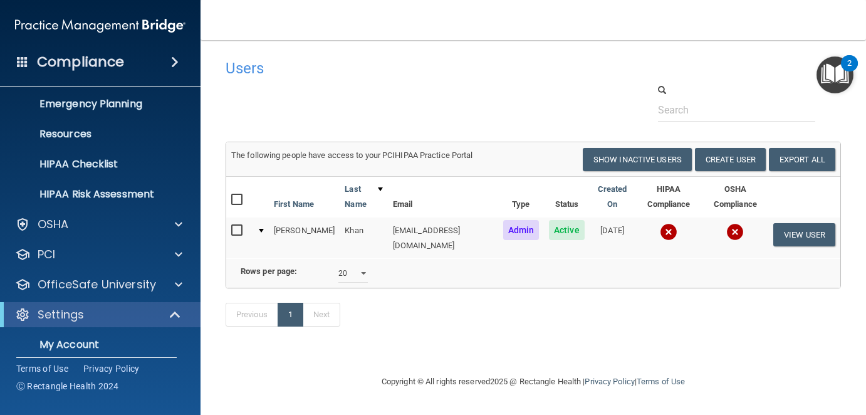
scroll to position [188, 0]
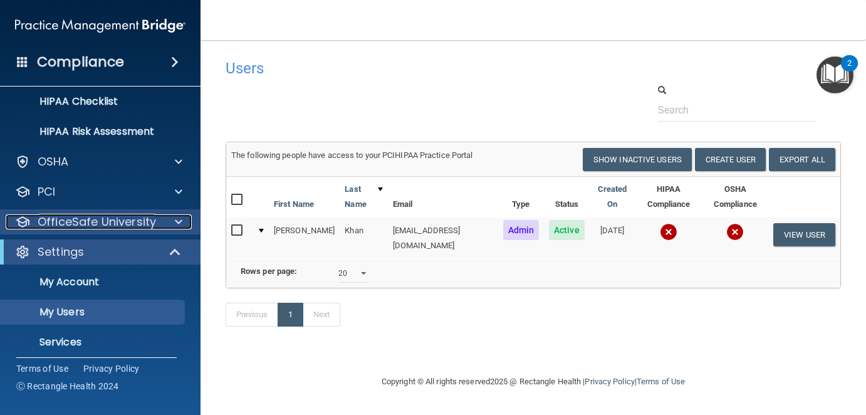
click at [111, 217] on p "OfficeSafe University" at bounding box center [97, 221] width 118 height 15
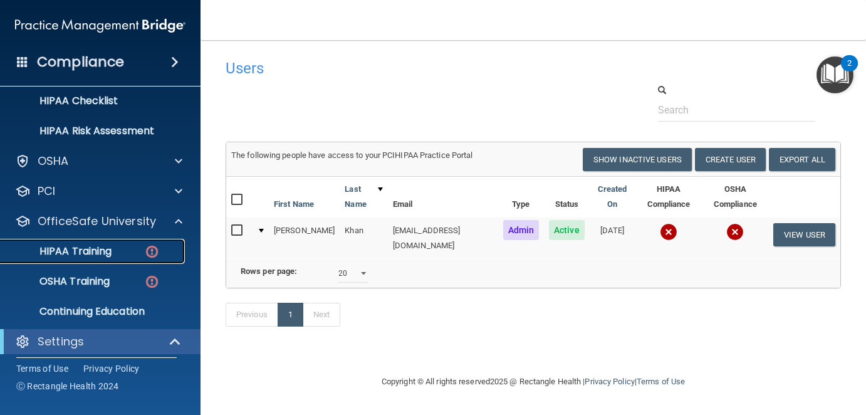
click at [98, 252] on p "HIPAA Training" at bounding box center [59, 251] width 103 height 13
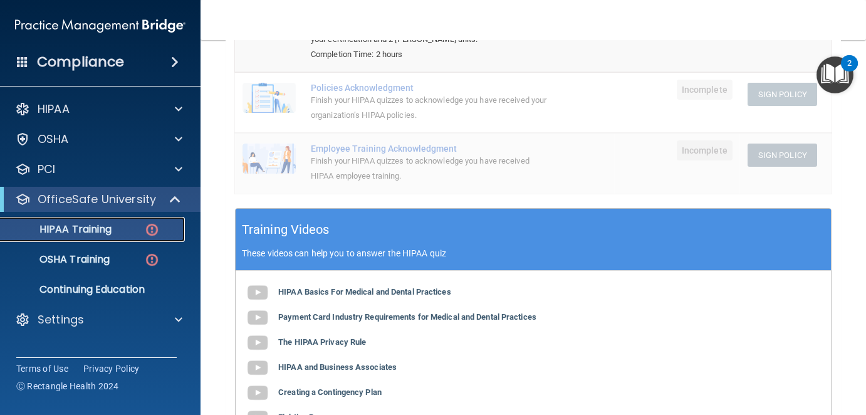
scroll to position [188, 0]
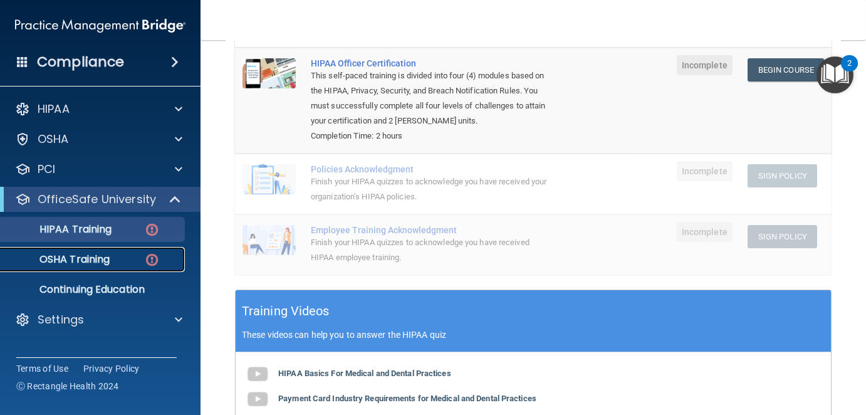
click at [85, 258] on p "OSHA Training" at bounding box center [59, 259] width 102 height 13
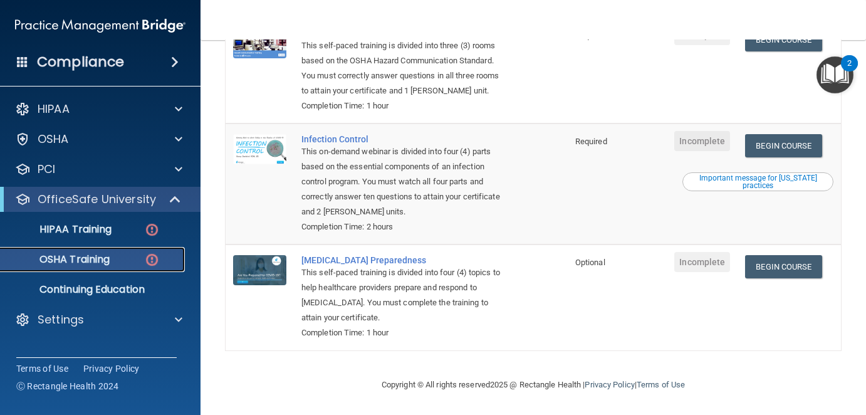
scroll to position [43, 0]
